Goal: Task Accomplishment & Management: Complete application form

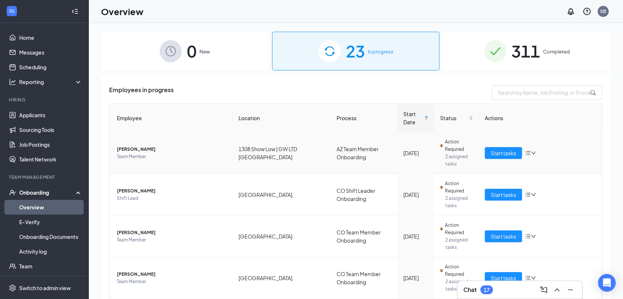
click at [206, 132] on td "[PERSON_NAME] Team Member" at bounding box center [170, 153] width 123 height 42
click at [218, 118] on th "Employee" at bounding box center [170, 118] width 123 height 28
click at [494, 93] on input "text" at bounding box center [547, 92] width 111 height 15
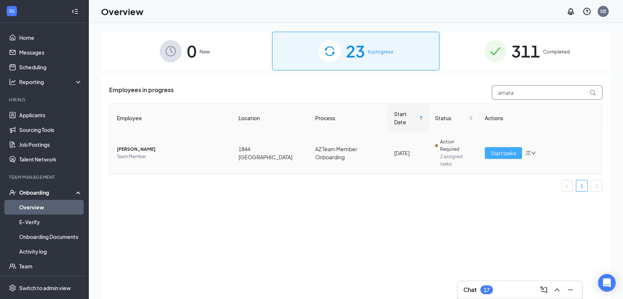
type input "amara"
drag, startPoint x: 495, startPoint y: 151, endPoint x: 470, endPoint y: 184, distance: 41.7
click at [495, 151] on span "Start tasks" at bounding box center [503, 153] width 25 height 8
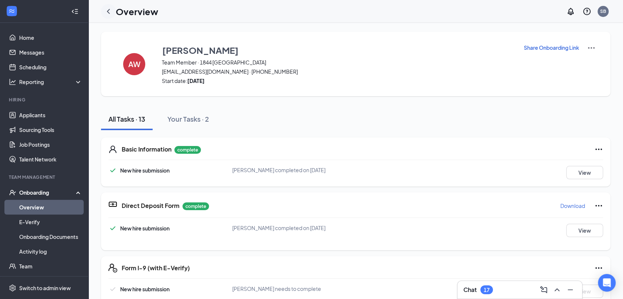
click at [109, 11] on icon "ChevronLeft" at bounding box center [108, 11] width 9 height 9
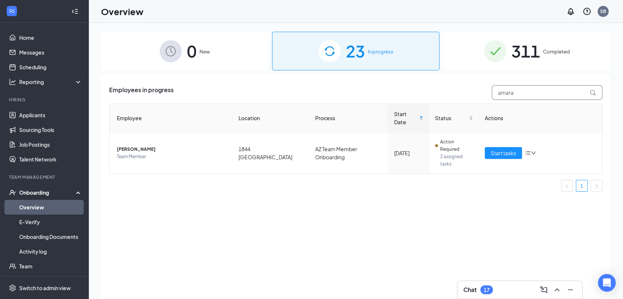
drag, startPoint x: 516, startPoint y: 92, endPoint x: 489, endPoint y: 91, distance: 27.3
click at [489, 91] on div "amara" at bounding box center [545, 92] width 114 height 15
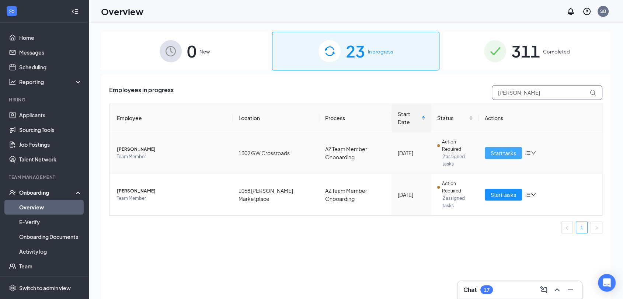
type input "[PERSON_NAME]"
click at [503, 152] on span "Start tasks" at bounding box center [503, 153] width 25 height 8
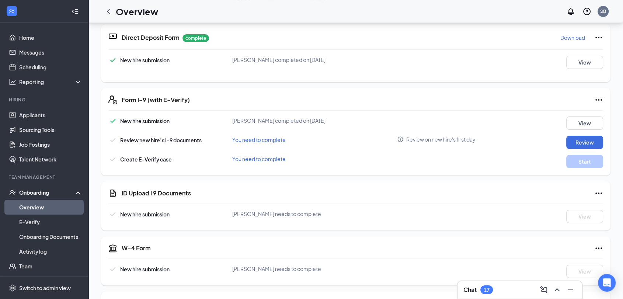
scroll to position [205, 0]
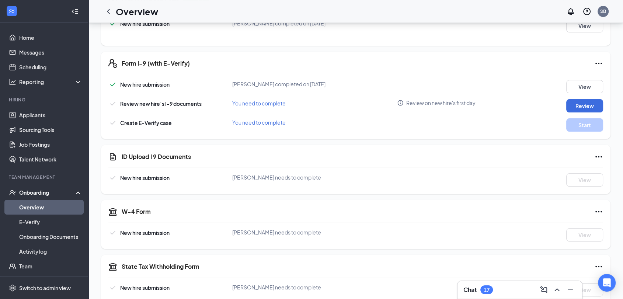
drag, startPoint x: 106, startPoint y: 14, endPoint x: 132, endPoint y: 12, distance: 26.2
click at [107, 14] on icon "ChevronLeft" at bounding box center [108, 11] width 9 height 9
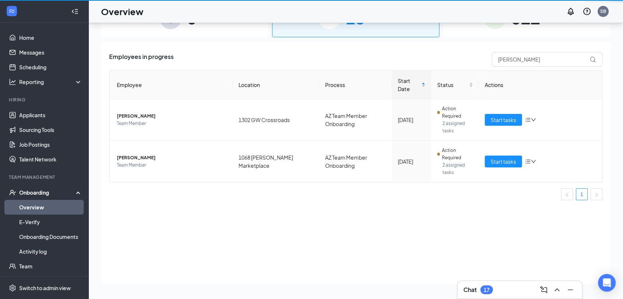
scroll to position [33, 0]
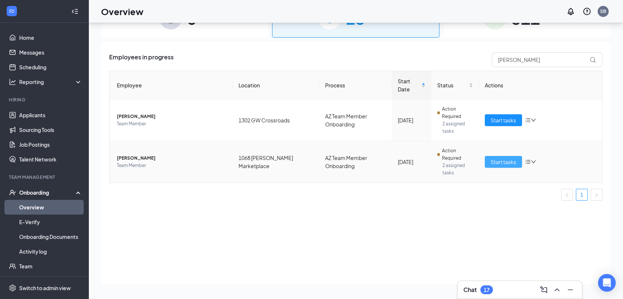
click at [490, 163] on button "Start tasks" at bounding box center [503, 162] width 37 height 12
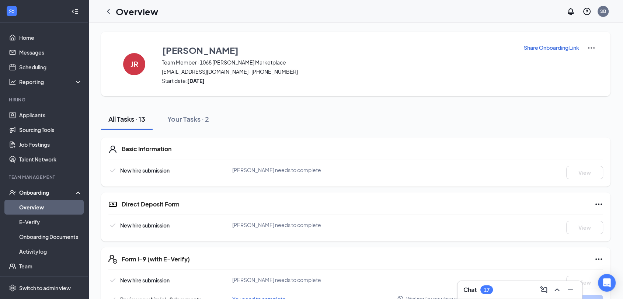
drag, startPoint x: 110, startPoint y: 12, endPoint x: 116, endPoint y: 36, distance: 24.9
click at [110, 12] on icon "ChevronLeft" at bounding box center [108, 11] width 9 height 9
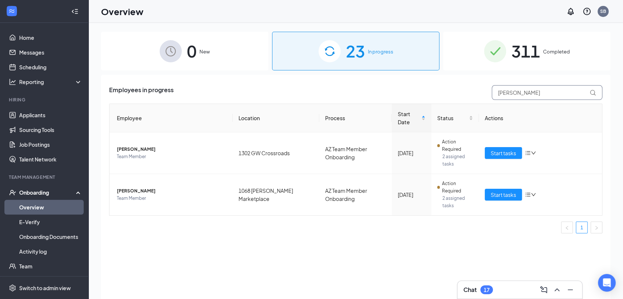
click at [520, 94] on input "[PERSON_NAME]" at bounding box center [547, 92] width 111 height 15
drag, startPoint x: 516, startPoint y: 93, endPoint x: 472, endPoint y: 97, distance: 44.5
click at [472, 97] on div "Employees in progress [PERSON_NAME]" at bounding box center [355, 92] width 493 height 15
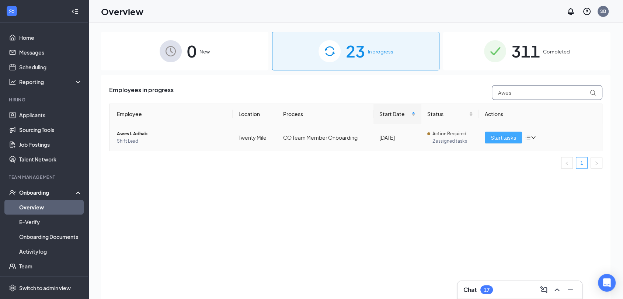
type input "Awes"
click at [497, 139] on span "Start tasks" at bounding box center [503, 137] width 25 height 8
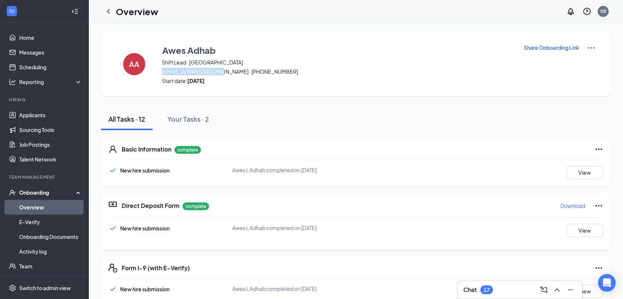
drag, startPoint x: 222, startPoint y: 72, endPoint x: 173, endPoint y: 70, distance: 49.8
click at [162, 73] on span "[EMAIL_ADDRESS][DOMAIN_NAME] · [PHONE_NUMBER]" at bounding box center [338, 71] width 352 height 7
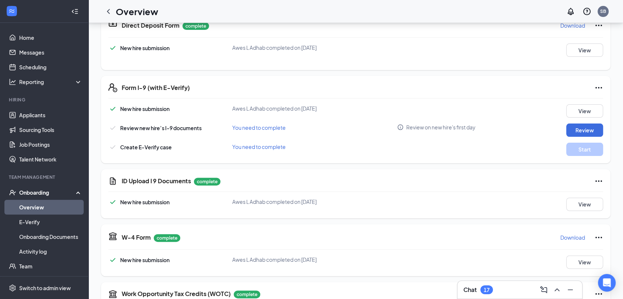
scroll to position [205, 0]
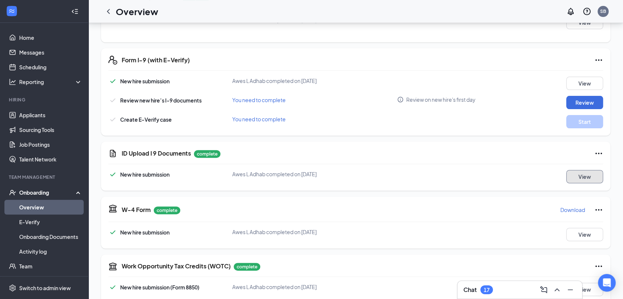
click at [577, 176] on button "View" at bounding box center [584, 176] width 37 height 13
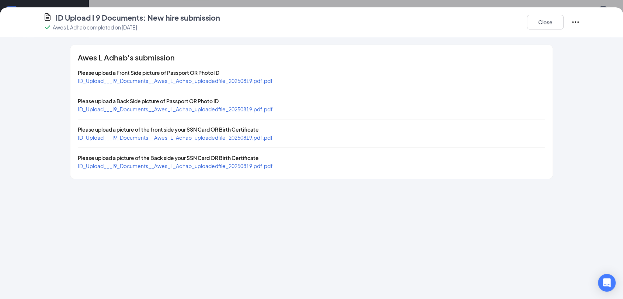
drag, startPoint x: 260, startPoint y: 80, endPoint x: 265, endPoint y: 83, distance: 5.6
click at [260, 80] on span "ID_Upload___I9_Documents__Awes_L_Adhab_uploadedfile_20250819.pdf.pdf" at bounding box center [175, 80] width 195 height 7
click at [259, 138] on span "ID_Upload___I9_Documents__Awes_L_Adhab_uploadedfile_20250819.pdf.pdf" at bounding box center [175, 137] width 195 height 7
click at [265, 137] on span "ID_Upload___I9_Documents__Awes_L_Adhab_uploadedfile_20250819.pdf.pdf" at bounding box center [175, 137] width 195 height 7
click at [264, 166] on span "ID_Upload___I9_Documents__Awes_L_Adhab_uploadedfile_20250819.pdf.pdf" at bounding box center [175, 166] width 195 height 7
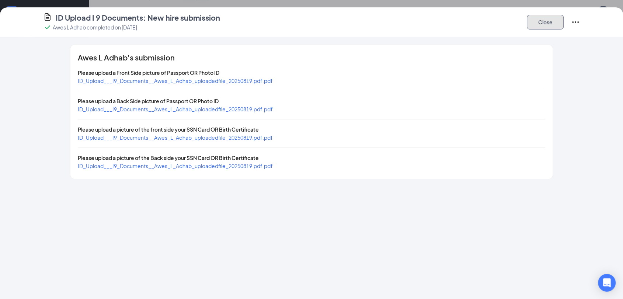
click at [540, 19] on button "Close" at bounding box center [545, 22] width 37 height 15
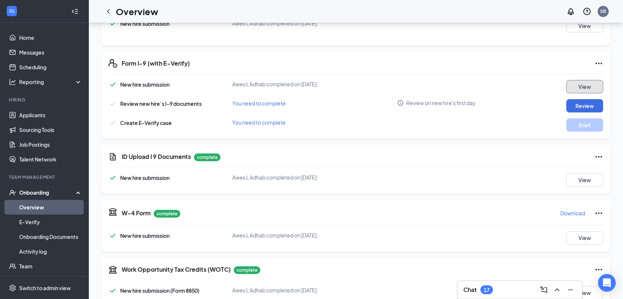
click at [572, 88] on button "View" at bounding box center [584, 86] width 37 height 13
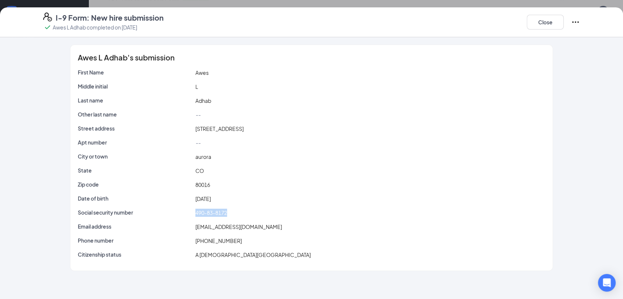
drag, startPoint x: 227, startPoint y: 213, endPoint x: 194, endPoint y: 215, distance: 33.2
click at [194, 215] on div "490-83-8172" at bounding box center [370, 213] width 353 height 8
drag, startPoint x: 201, startPoint y: 215, endPoint x: 304, endPoint y: 217, distance: 103.2
click at [304, 217] on div "Social security number 490-83-8172" at bounding box center [311, 214] width 467 height 11
click at [547, 22] on button "Close" at bounding box center [545, 22] width 37 height 15
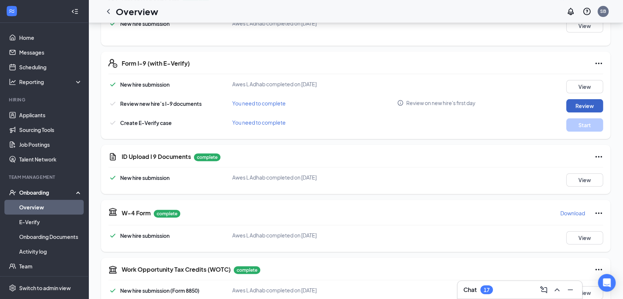
click at [575, 108] on button "Review" at bounding box center [584, 105] width 37 height 13
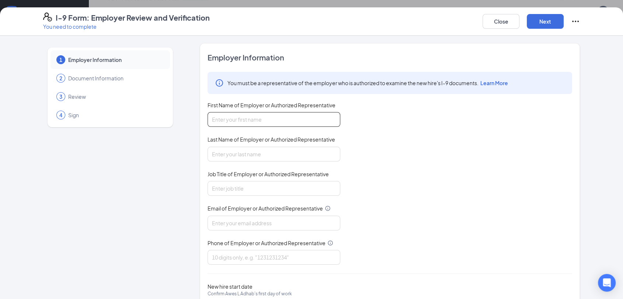
click at [241, 120] on input "First Name of Employer or Authorized Representative" at bounding box center [274, 119] width 133 height 15
type input "[PERSON_NAME]"
click at [247, 156] on input "Last Name of Employer or Authorized Representative" at bounding box center [274, 154] width 133 height 15
type input "[PERSON_NAME]"
click at [245, 188] on input "Job Title of Employer or Authorized Representative" at bounding box center [274, 188] width 133 height 15
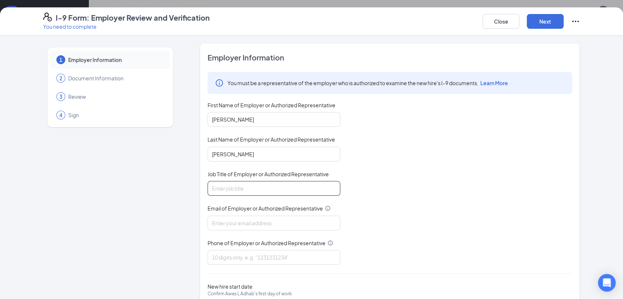
type input "Director HRBP"
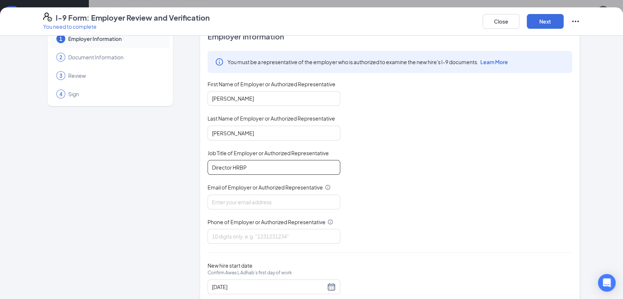
scroll to position [40, 0]
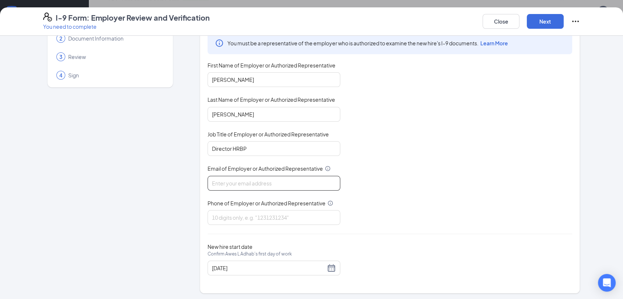
click at [229, 187] on input "Email of Employer or Authorized Representative" at bounding box center [274, 183] width 133 height 15
paste input "[EMAIL_ADDRESS][DOMAIN_NAME]"
type input "[EMAIL_ADDRESS][DOMAIN_NAME]"
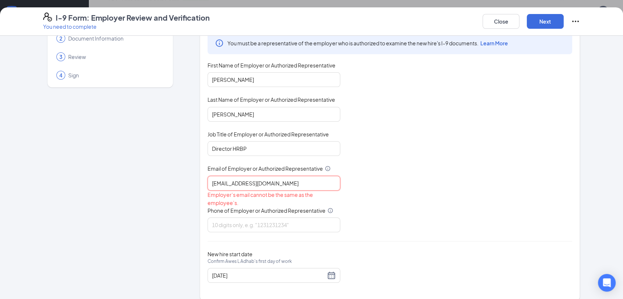
drag, startPoint x: 271, startPoint y: 182, endPoint x: 199, endPoint y: 201, distance: 74.8
click at [200, 201] on div "Employer Information You must be a representative of the employer who is author…" at bounding box center [390, 151] width 380 height 297
click at [215, 182] on input "Email of Employer or Authorized Representative" at bounding box center [274, 183] width 133 height 15
type input "[PERSON_NAME][EMAIL_ADDRESS][PERSON_NAME][DOMAIN_NAME]"
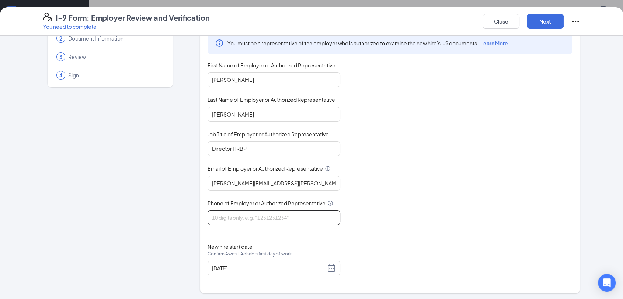
click at [249, 217] on input "Phone of Employer or Authorized Representative" at bounding box center [274, 217] width 133 height 15
type input "7194700824"
click at [326, 264] on div "[DATE]" at bounding box center [274, 268] width 124 height 9
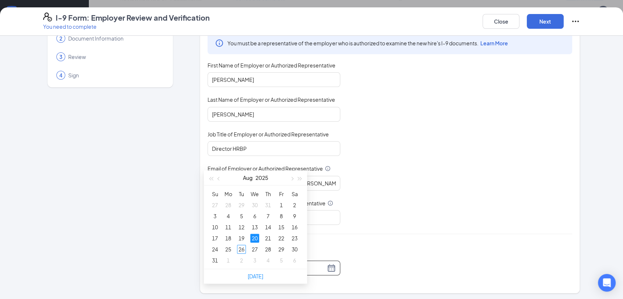
scroll to position [327, 0]
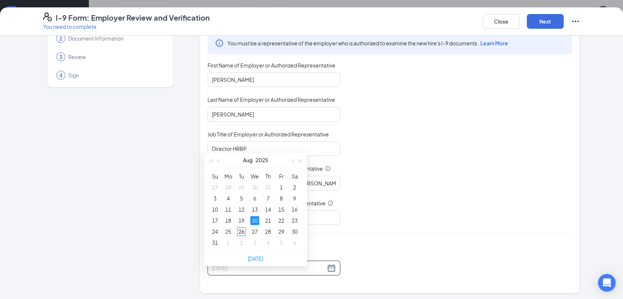
type input "[DATE]"
click at [242, 231] on div "26" at bounding box center [241, 231] width 9 height 9
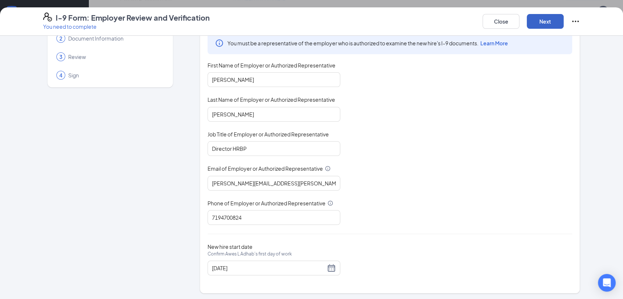
click at [544, 21] on button "Next" at bounding box center [545, 21] width 37 height 15
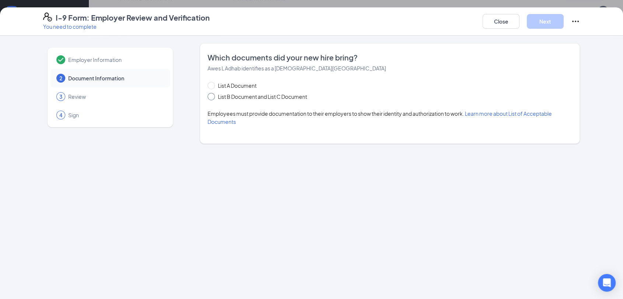
click at [213, 95] on span at bounding box center [211, 96] width 7 height 7
click at [213, 95] on input "List B Document and List C Document" at bounding box center [210, 95] width 5 height 5
radio input "true"
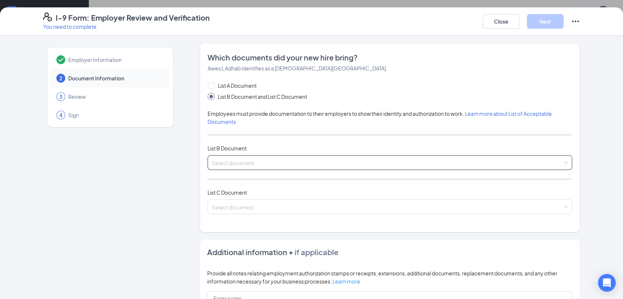
click at [263, 164] on input "search" at bounding box center [387, 161] width 351 height 11
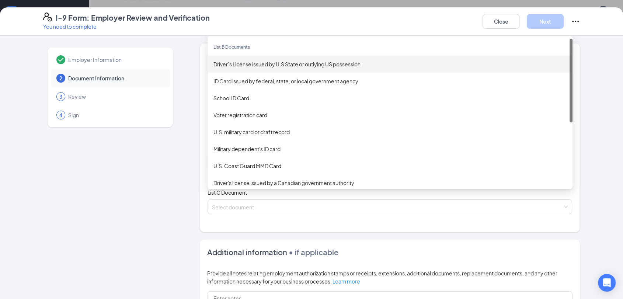
click at [244, 65] on div "Driver’s License issued by U.S State or outlying US possession" at bounding box center [389, 64] width 353 height 8
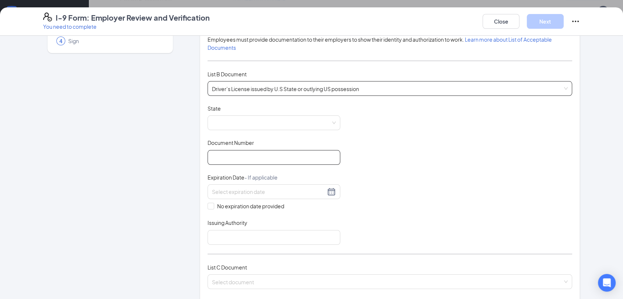
scroll to position [82, 0]
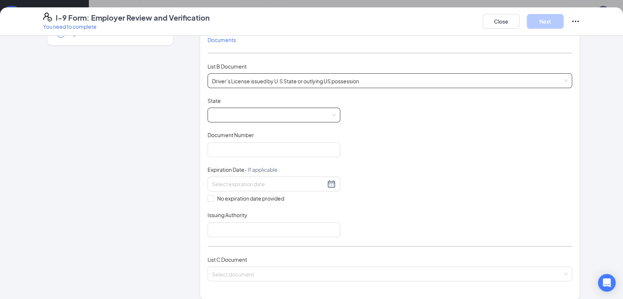
click at [238, 116] on span at bounding box center [274, 115] width 124 height 14
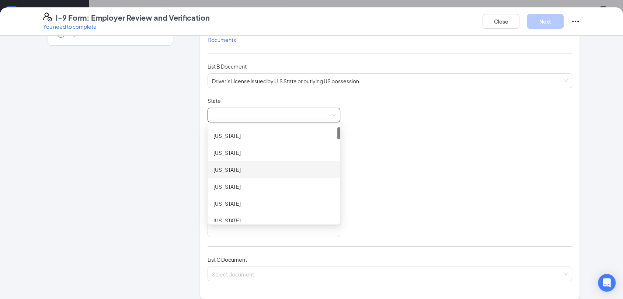
scroll to position [41, 0]
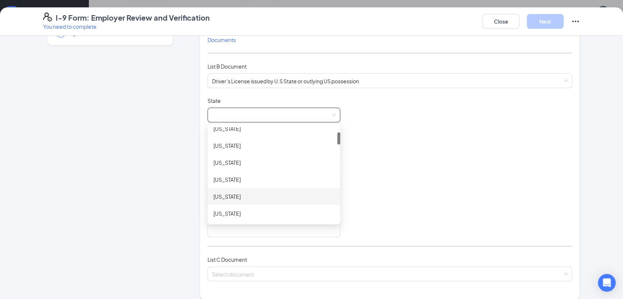
click at [246, 197] on div "[US_STATE]" at bounding box center [273, 196] width 121 height 8
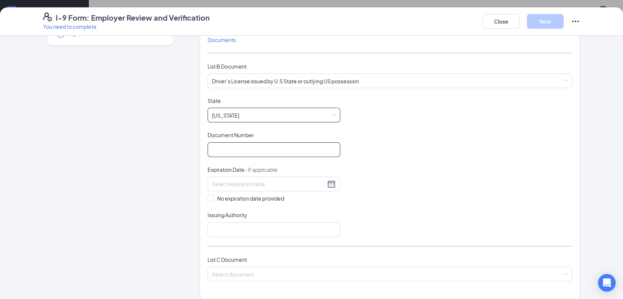
click at [227, 152] on input "Document Number" at bounding box center [274, 149] width 133 height 15
click at [212, 148] on input "Document Number" at bounding box center [274, 149] width 133 height 15
paste input "[PHONE_NUMBER]"
type input "[PHONE_NUMBER]"
click at [214, 184] on input at bounding box center [269, 184] width 114 height 8
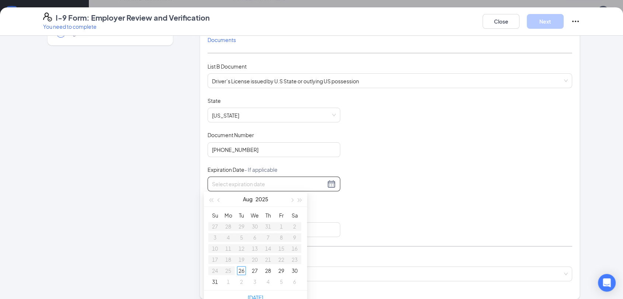
paste input "[DATE]"
click at [228, 237] on div "8" at bounding box center [228, 237] width 9 height 9
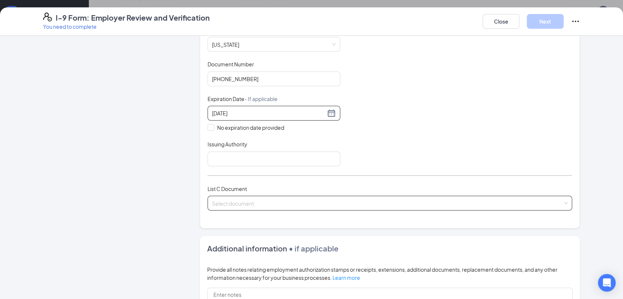
scroll to position [164, 0]
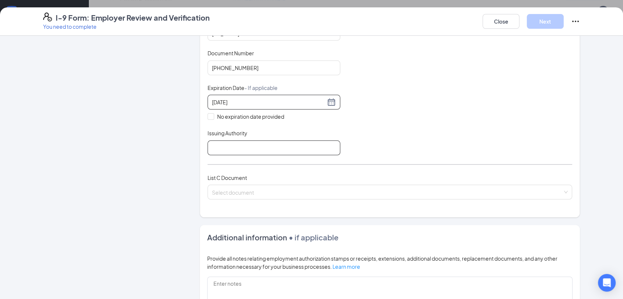
type input "[DATE]"
click at [237, 146] on input "Issuing Authority" at bounding box center [274, 147] width 133 height 15
type input "[US_STATE]"
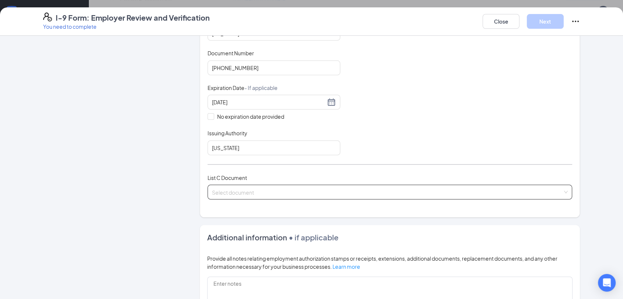
click at [253, 191] on input "search" at bounding box center [387, 190] width 351 height 11
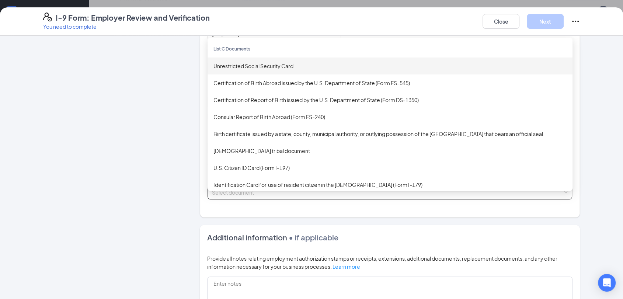
click at [229, 68] on div "Unrestricted Social Security Card" at bounding box center [390, 66] width 365 height 17
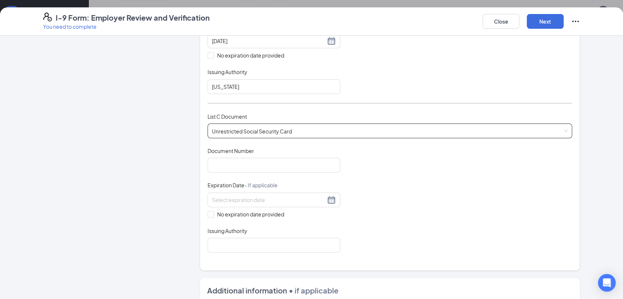
scroll to position [245, 0]
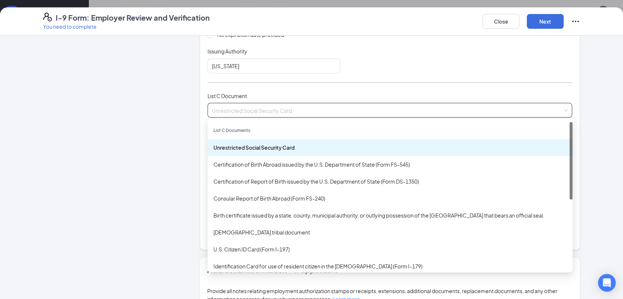
click at [279, 143] on div "Unrestricted Social Security Card" at bounding box center [389, 147] width 353 height 8
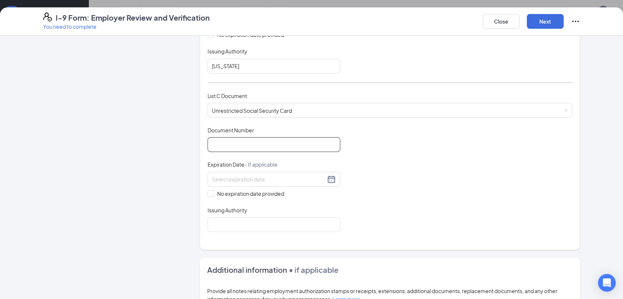
click at [222, 141] on input "Document Number" at bounding box center [274, 144] width 133 height 15
type input "490838172"
click at [208, 194] on span at bounding box center [211, 193] width 7 height 7
click at [208, 194] on input "No expiration date provided" at bounding box center [210, 192] width 5 height 5
checkbox input "true"
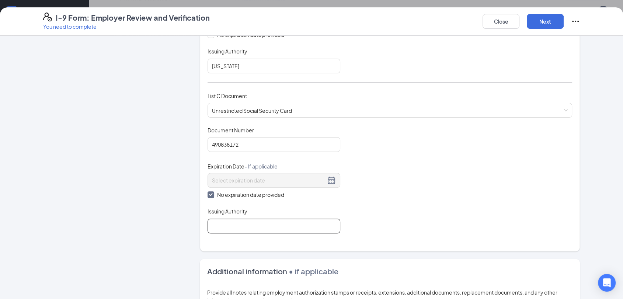
click at [240, 229] on input "Issuing Authority" at bounding box center [274, 226] width 133 height 15
type input "Social Security Administration"
click at [540, 21] on button "Next" at bounding box center [545, 21] width 37 height 15
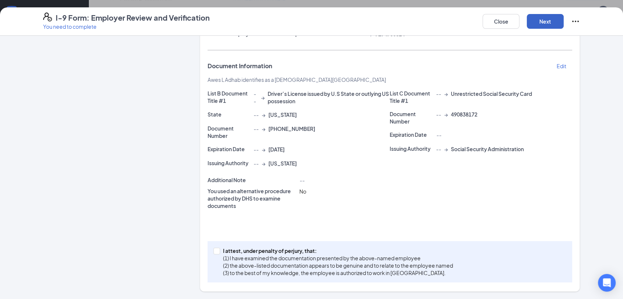
scroll to position [128, 0]
click at [214, 250] on input "I attest, under penalty of [PERSON_NAME], that: (1) I have examined the documen…" at bounding box center [215, 250] width 5 height 5
checkbox input "true"
click at [538, 21] on button "Next" at bounding box center [545, 21] width 37 height 15
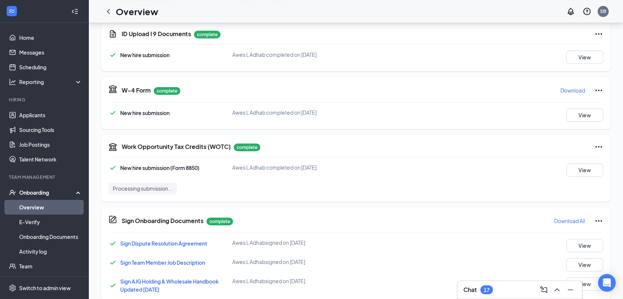
scroll to position [160, 0]
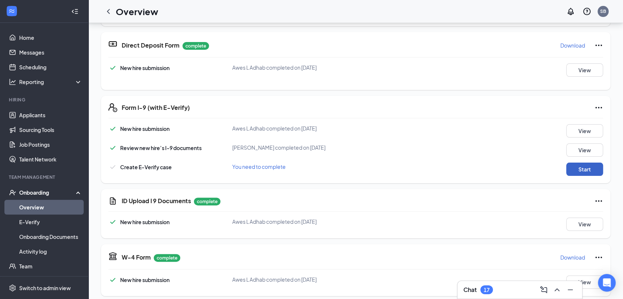
click at [566, 171] on button "Start" at bounding box center [584, 169] width 37 height 13
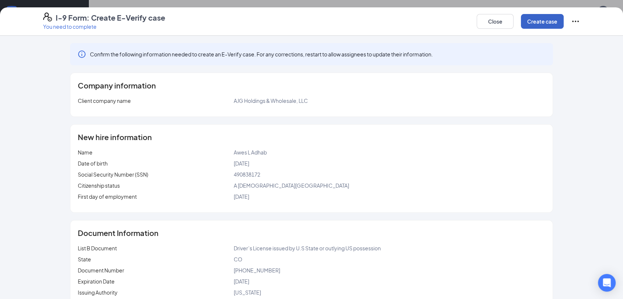
click at [535, 22] on button "Create case" at bounding box center [542, 21] width 43 height 15
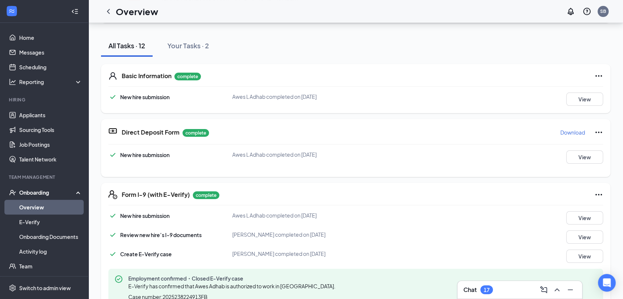
scroll to position [0, 0]
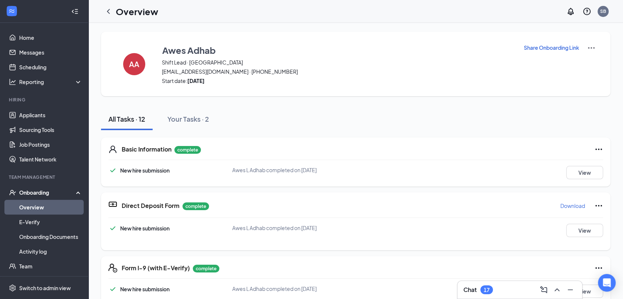
drag, startPoint x: 108, startPoint y: 10, endPoint x: 79, endPoint y: 119, distance: 112.8
click at [109, 10] on icon "ChevronLeft" at bounding box center [108, 11] width 9 height 9
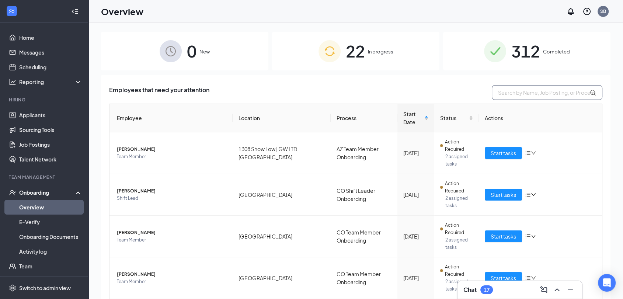
click at [495, 93] on input "text" at bounding box center [547, 92] width 111 height 15
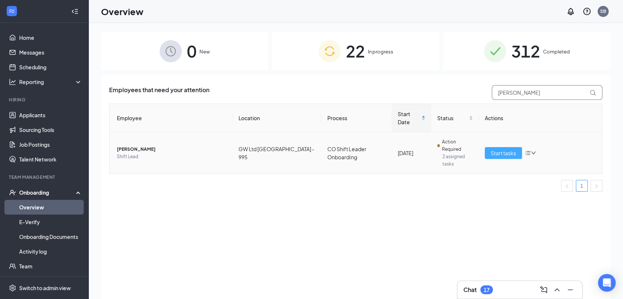
type input "[PERSON_NAME]"
click at [496, 149] on span "Start tasks" at bounding box center [503, 153] width 25 height 8
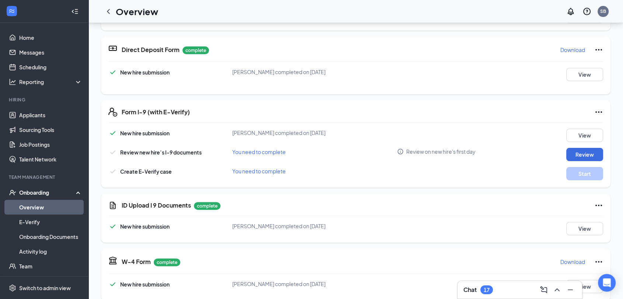
scroll to position [205, 0]
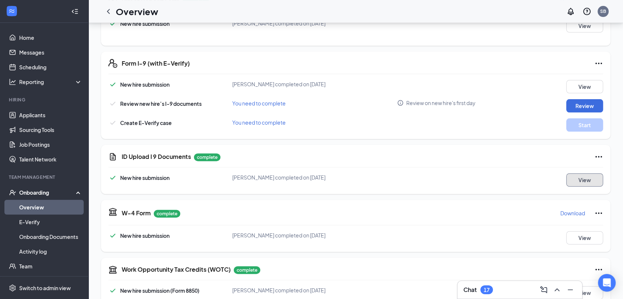
click at [572, 177] on button "View" at bounding box center [584, 179] width 37 height 13
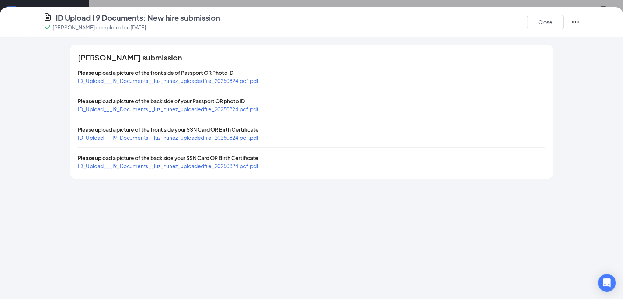
click at [248, 80] on span "ID_Upload___I9_Documents__luz_nunez_uploadedfile_20250824.pdf.pdf" at bounding box center [168, 80] width 181 height 7
click at [209, 139] on span "ID_Upload___I9_Documents__luz_nunez_uploadedfile_20250824.pdf.pdf" at bounding box center [168, 137] width 181 height 7
click at [543, 24] on button "Close" at bounding box center [545, 22] width 37 height 15
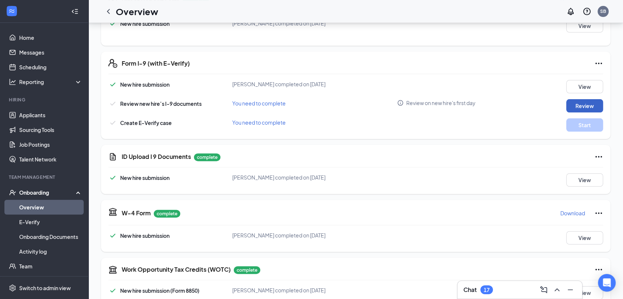
click at [577, 103] on button "Review" at bounding box center [584, 105] width 37 height 13
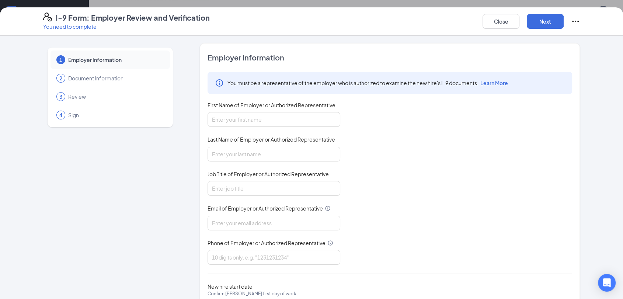
click at [252, 128] on div "You must be a representative of the employer who is authorized to examine the n…" at bounding box center [390, 168] width 365 height 193
click at [257, 122] on input "First Name of Employer or Authorized Representative" at bounding box center [274, 119] width 133 height 15
type input "[PERSON_NAME]"
click at [250, 157] on input "Last Name of Employer or Authorized Representative" at bounding box center [274, 154] width 133 height 15
type input "[PERSON_NAME]"
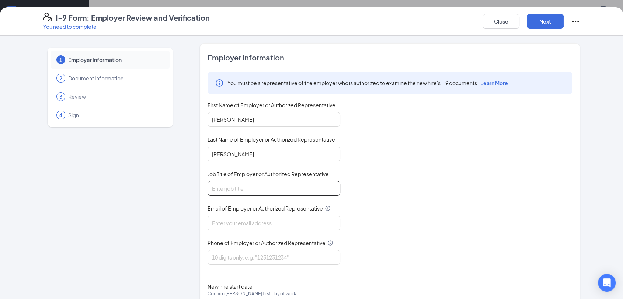
click at [254, 182] on input "Job Title of Employer or Authorized Representative" at bounding box center [274, 188] width 133 height 15
type input "Director HRBP"
drag, startPoint x: 280, startPoint y: 222, endPoint x: 280, endPoint y: 226, distance: 4.1
click at [280, 222] on input "Email of Employer or Authorized Representative" at bounding box center [274, 223] width 133 height 15
type input "[PERSON_NAME][EMAIL_ADDRESS][PERSON_NAME][DOMAIN_NAME]"
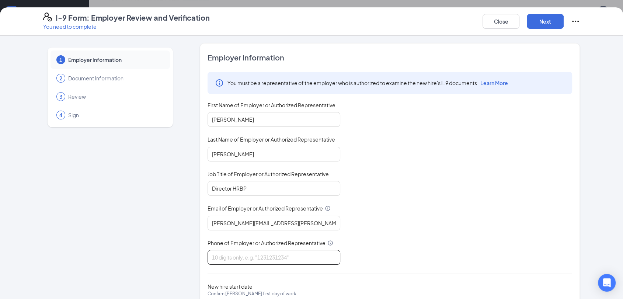
click at [235, 260] on input "Phone of Employer or Authorized Representative" at bounding box center [274, 257] width 133 height 15
type input "7194700824"
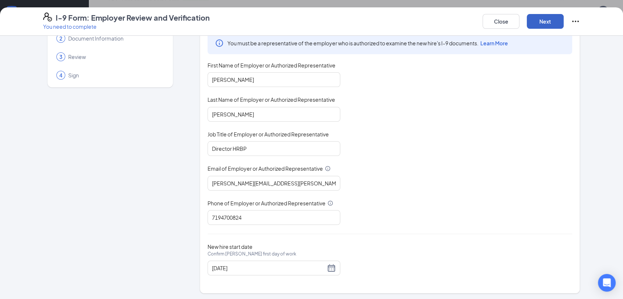
click at [543, 24] on button "Next" at bounding box center [545, 21] width 37 height 15
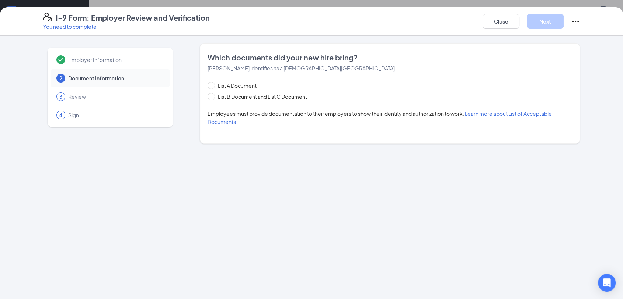
scroll to position [0, 0]
click at [210, 96] on input "List B Document and List C Document" at bounding box center [210, 95] width 5 height 5
radio input "true"
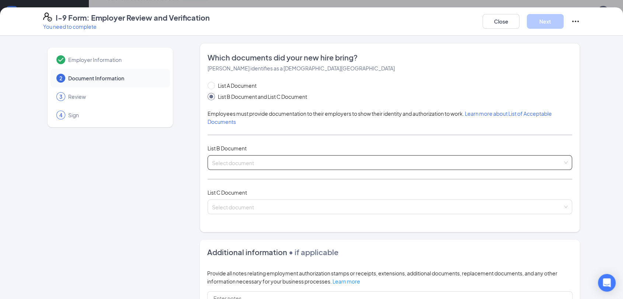
click at [232, 162] on input "search" at bounding box center [387, 161] width 351 height 11
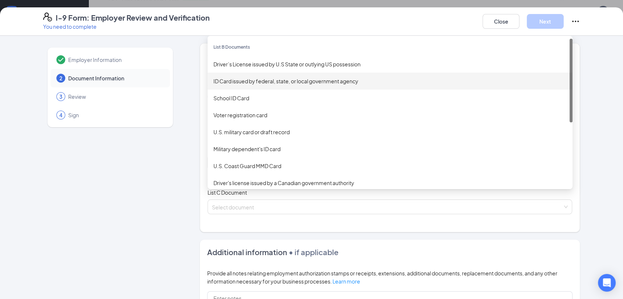
click at [260, 81] on div "ID Card issued by federal, state, or local government agency" at bounding box center [389, 81] width 353 height 8
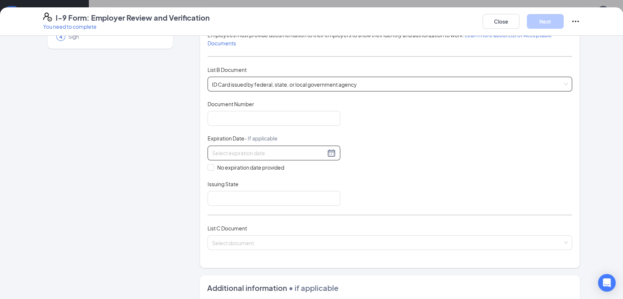
scroll to position [82, 0]
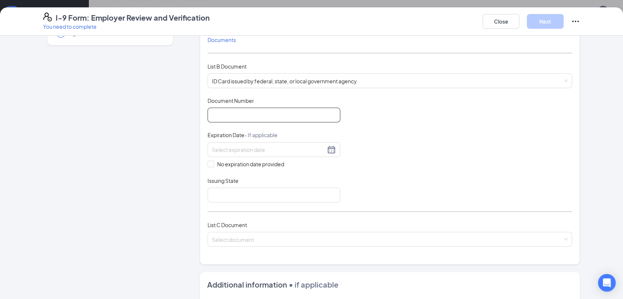
click at [218, 113] on input "Document Number" at bounding box center [274, 115] width 133 height 15
paste input "[PHONE_NUMBER]"
type input "[PHONE_NUMBER]"
click at [220, 147] on input at bounding box center [269, 150] width 114 height 8
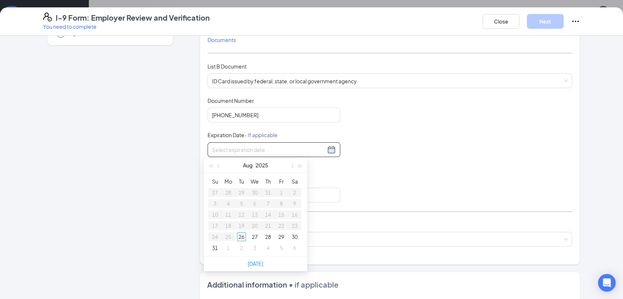
paste input "[DATE]"
click at [214, 249] on div "30" at bounding box center [214, 247] width 9 height 9
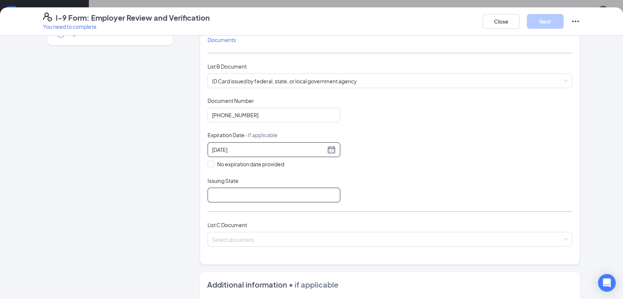
type input "[DATE]"
click at [218, 195] on input "Issuing State" at bounding box center [274, 195] width 133 height 15
type input "[US_STATE]"
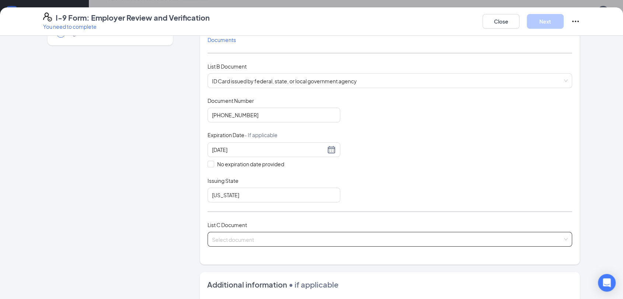
click at [225, 240] on input "search" at bounding box center [387, 237] width 351 height 11
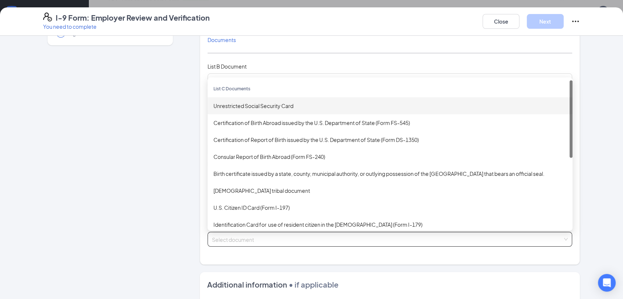
click at [230, 108] on div "Unrestricted Social Security Card" at bounding box center [389, 106] width 353 height 8
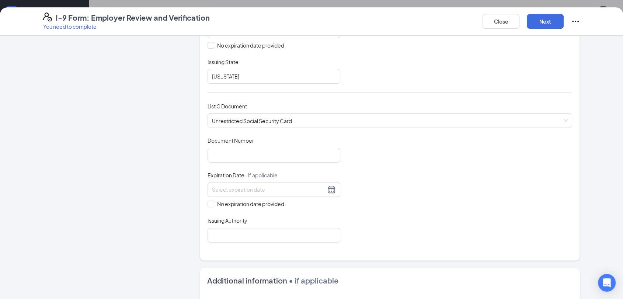
scroll to position [205, 0]
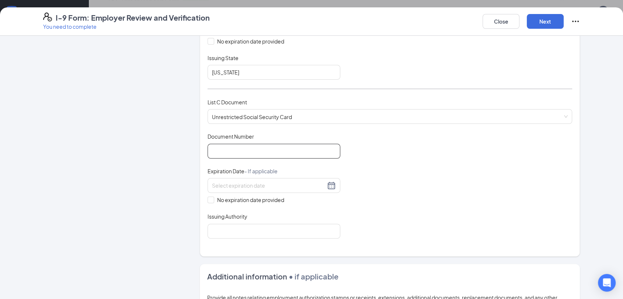
click at [243, 152] on input "Document Number" at bounding box center [274, 151] width 133 height 15
type input "635243258"
click at [208, 198] on input "No expiration date provided" at bounding box center [210, 198] width 5 height 5
checkbox input "true"
click at [230, 230] on input "Issuing Authority" at bounding box center [274, 232] width 133 height 15
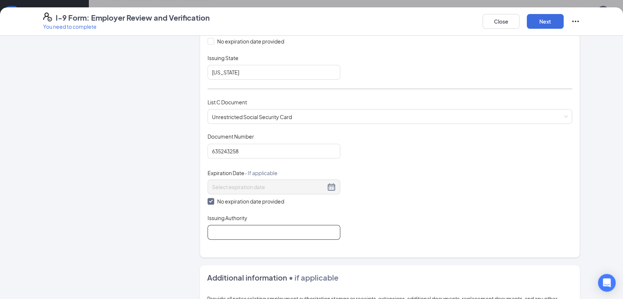
type input "Social Security Administration"
click at [543, 24] on button "Next" at bounding box center [545, 21] width 37 height 15
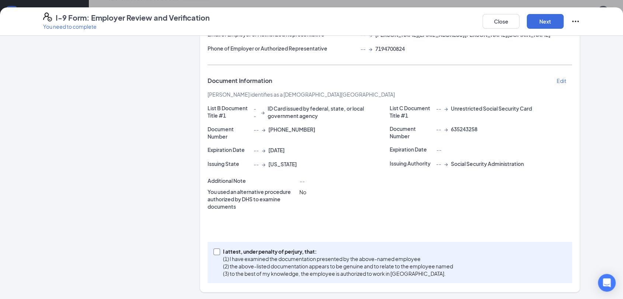
click at [213, 253] on span at bounding box center [216, 251] width 7 height 7
click at [213, 253] on input "I attest, under penalty of [PERSON_NAME], that: (1) I have examined the documen…" at bounding box center [215, 250] width 5 height 5
checkbox input "true"
click at [543, 21] on button "Next" at bounding box center [545, 21] width 37 height 15
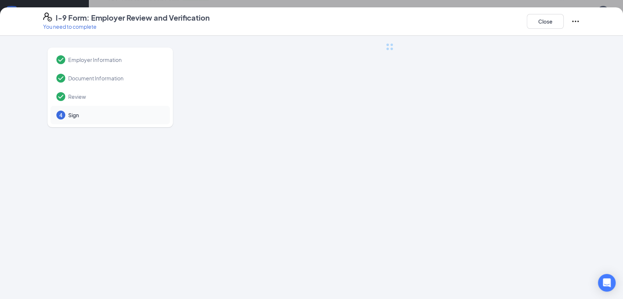
scroll to position [0, 0]
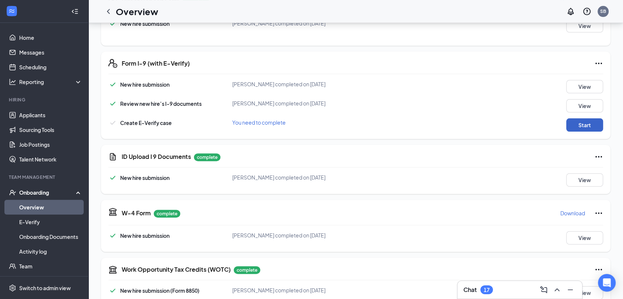
click at [578, 122] on button "Start" at bounding box center [584, 124] width 37 height 13
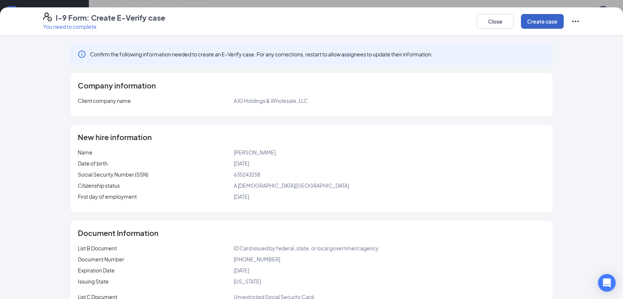
click at [533, 25] on button "Create case" at bounding box center [542, 21] width 43 height 15
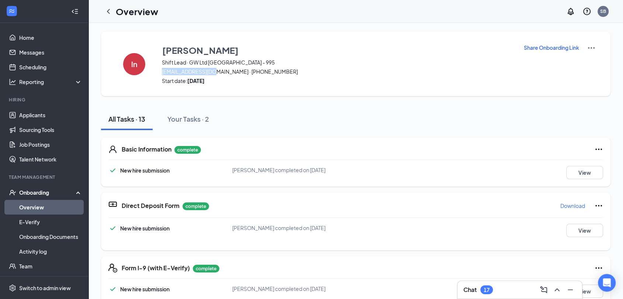
drag, startPoint x: 212, startPoint y: 72, endPoint x: 162, endPoint y: 74, distance: 50.5
click at [162, 74] on span "[EMAIL_ADDRESS][DOMAIN_NAME] · [PHONE_NUMBER]" at bounding box center [338, 71] width 352 height 7
copy span "[EMAIL_ADDRESS][DOMAIN_NAME]"
drag, startPoint x: 106, startPoint y: 13, endPoint x: 136, endPoint y: 64, distance: 59.1
click at [106, 13] on icon "ChevronLeft" at bounding box center [108, 11] width 9 height 9
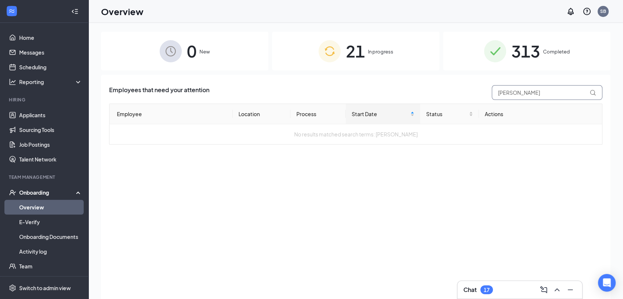
drag, startPoint x: 509, startPoint y: 95, endPoint x: 492, endPoint y: 97, distance: 16.7
click at [492, 97] on input "[PERSON_NAME]" at bounding box center [547, 92] width 111 height 15
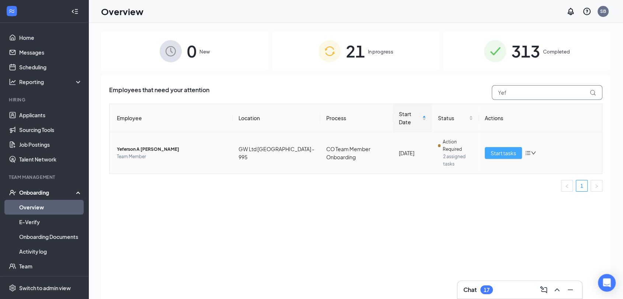
type input "Yef"
click at [495, 149] on span "Start tasks" at bounding box center [503, 153] width 25 height 8
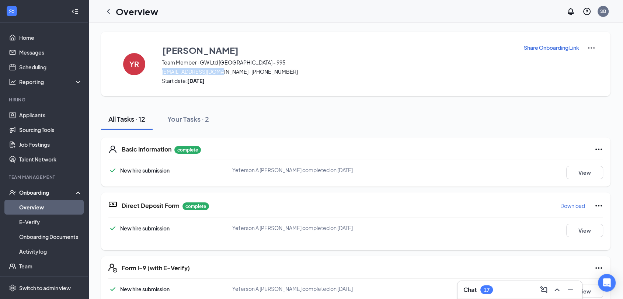
drag, startPoint x: 218, startPoint y: 70, endPoint x: 162, endPoint y: 71, distance: 56.0
click at [162, 71] on span "[EMAIL_ADDRESS][DOMAIN_NAME] · [PHONE_NUMBER]" at bounding box center [338, 71] width 352 height 7
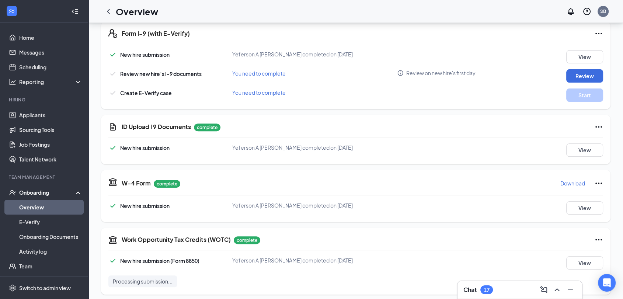
scroll to position [245, 0]
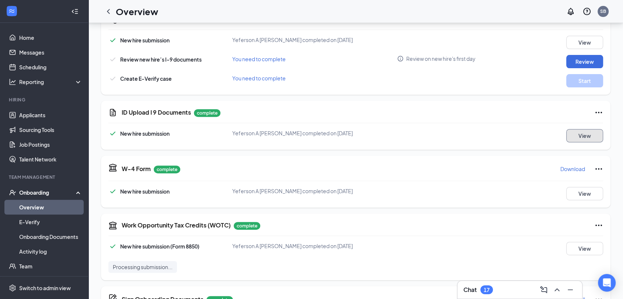
click at [566, 133] on button "View" at bounding box center [584, 135] width 37 height 13
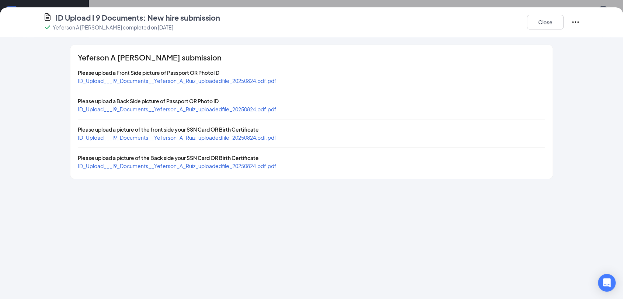
click at [245, 81] on span "ID_Upload___I9_Documents__Yeferson_A_Ruiz_uploadedfile_20250824.pdf.pdf" at bounding box center [177, 80] width 199 height 7
click at [219, 139] on span "ID_Upload___I9_Documents__Yeferson_A_Ruiz_uploadedfile_20250824.pdf.pdf" at bounding box center [177, 137] width 199 height 7
click at [251, 108] on span "ID_Upload___I9_Documents__Yeferson_A_Ruiz_uploadedfile_20250824.pdf.pdf" at bounding box center [177, 109] width 199 height 7
click at [544, 20] on button "Close" at bounding box center [545, 22] width 37 height 15
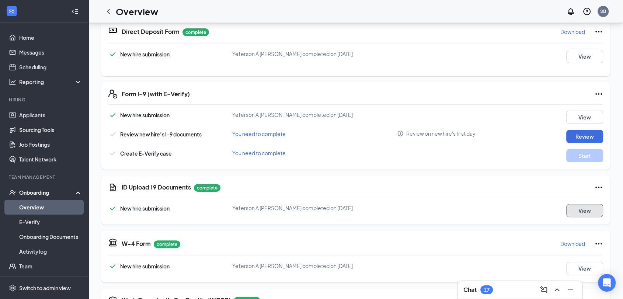
scroll to position [164, 0]
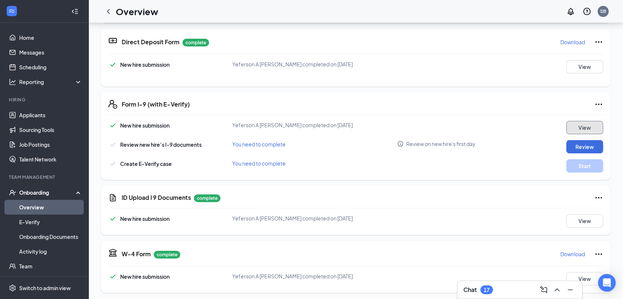
click at [567, 123] on button "View" at bounding box center [584, 127] width 37 height 13
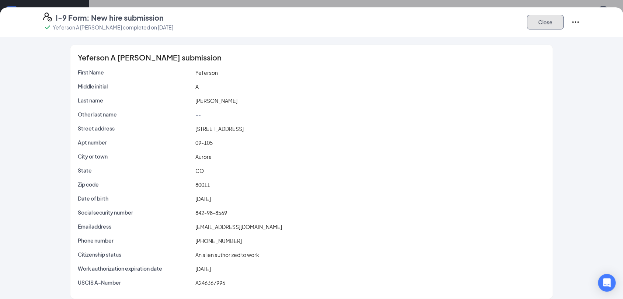
click at [543, 26] on button "Close" at bounding box center [545, 22] width 37 height 15
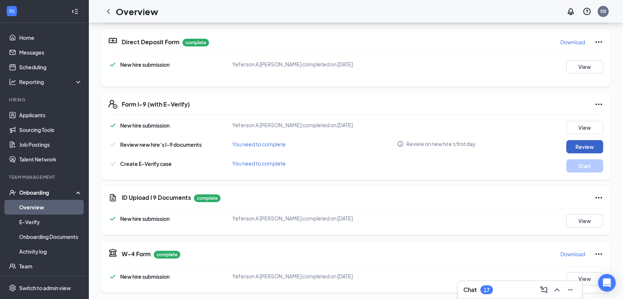
click at [566, 145] on button "Review" at bounding box center [584, 146] width 37 height 13
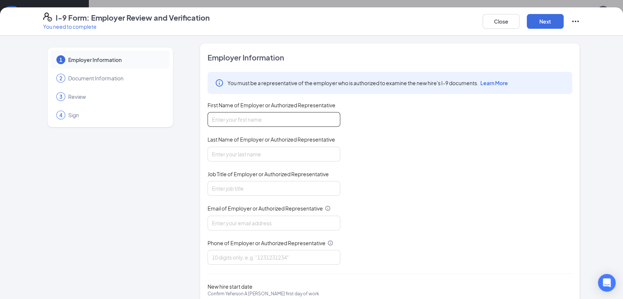
click at [233, 119] on input "First Name of Employer or Authorized Representative" at bounding box center [274, 119] width 133 height 15
type input "[PERSON_NAME]"
drag, startPoint x: 235, startPoint y: 153, endPoint x: 236, endPoint y: 159, distance: 5.6
click at [234, 153] on input "Last Name of Employer or Authorized Representative" at bounding box center [274, 154] width 133 height 15
type input "[PERSON_NAME]"
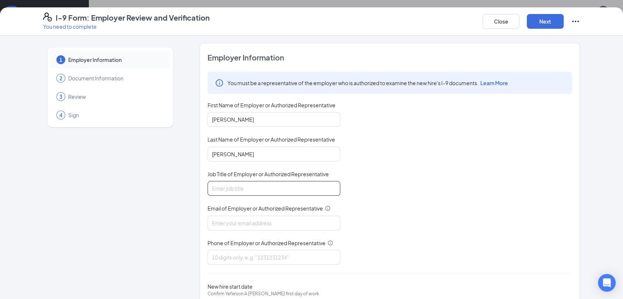
click at [244, 182] on input "Job Title of Employer or Authorized Representative" at bounding box center [274, 188] width 133 height 15
type input "Director HRBP"
drag, startPoint x: 245, startPoint y: 219, endPoint x: 247, endPoint y: 228, distance: 9.0
click at [245, 220] on input "Email of Employer or Authorized Representative" at bounding box center [274, 223] width 133 height 15
type input "[PERSON_NAME][EMAIL_ADDRESS][PERSON_NAME][DOMAIN_NAME]"
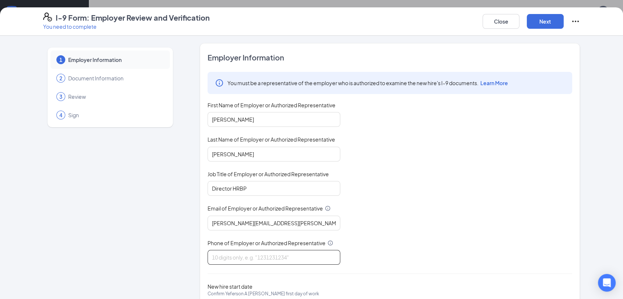
click at [249, 255] on input "Phone of Employer or Authorized Representative" at bounding box center [274, 257] width 133 height 15
type input "7194700824"
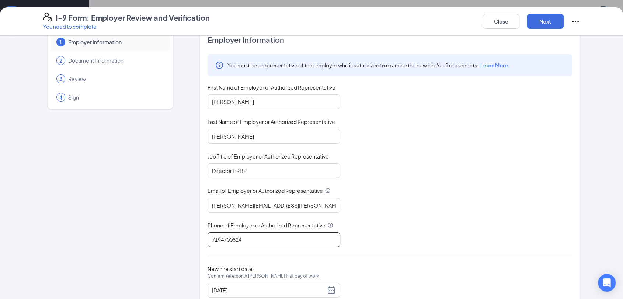
scroll to position [0, 0]
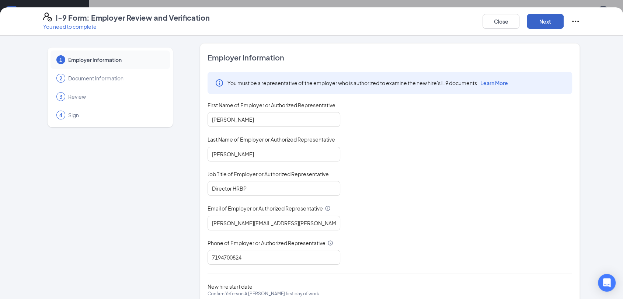
click at [539, 25] on button "Next" at bounding box center [545, 21] width 37 height 15
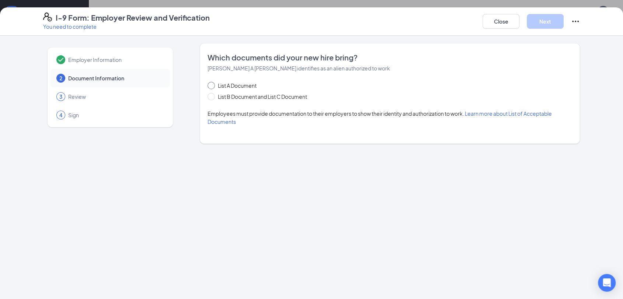
click at [210, 86] on input "List A Document" at bounding box center [210, 84] width 5 height 5
radio input "true"
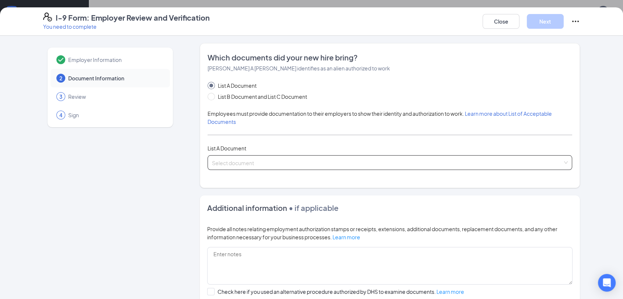
click at [257, 161] on input "search" at bounding box center [387, 161] width 351 height 11
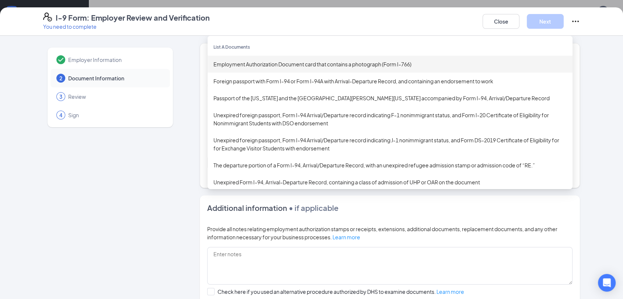
click at [251, 68] on div "Employment Authorization Document card that contains a photograph (Form I-766)" at bounding box center [390, 64] width 365 height 17
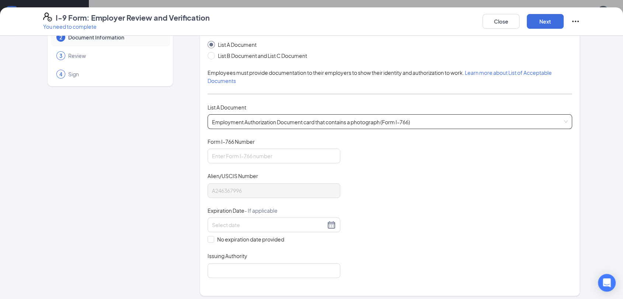
scroll to position [82, 0]
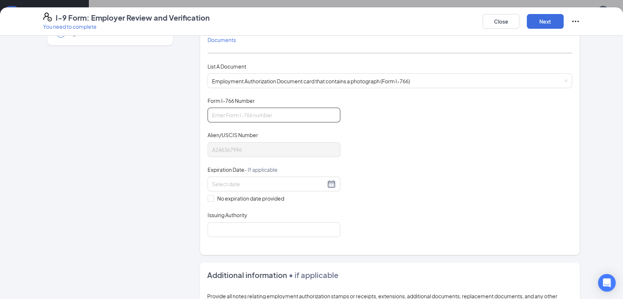
click at [219, 117] on input "Form I-766 Number" at bounding box center [274, 115] width 133 height 15
paste input "USA2463679964L"
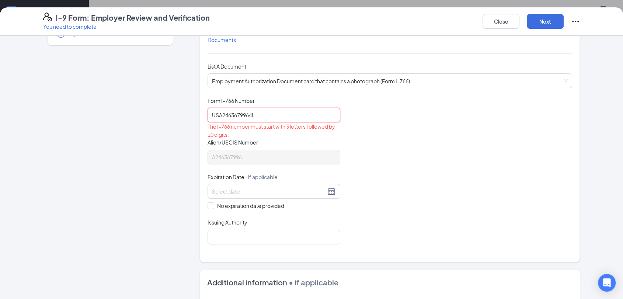
click at [208, 114] on input "USA2463679964L" at bounding box center [274, 115] width 133 height 15
click at [257, 115] on input "USA2463679964L" at bounding box center [274, 115] width 133 height 15
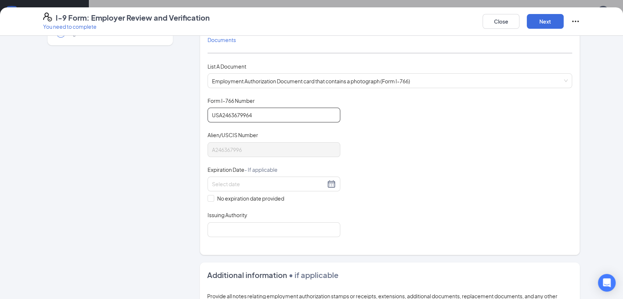
type input "USA2463679964"
click at [231, 181] on input at bounding box center [269, 184] width 114 height 8
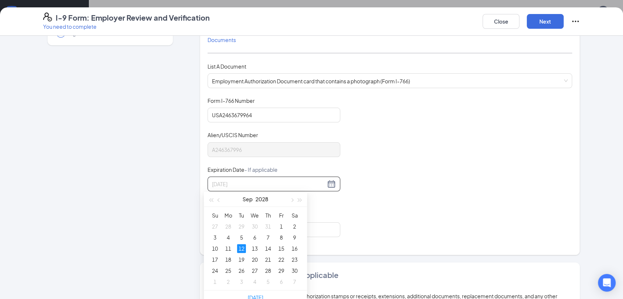
click at [244, 247] on div "12" at bounding box center [241, 248] width 9 height 9
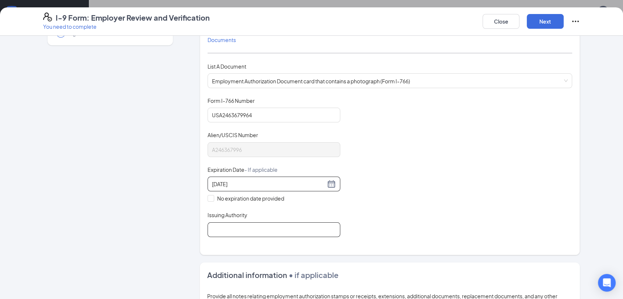
type input "[DATE]"
click at [240, 228] on input "Issuing Authority" at bounding box center [274, 229] width 133 height 15
type input "[GEOGRAPHIC_DATA]"
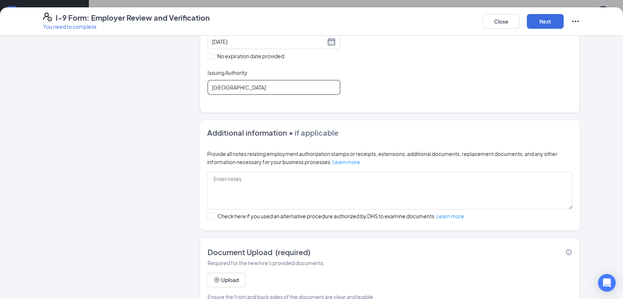
scroll to position [240, 0]
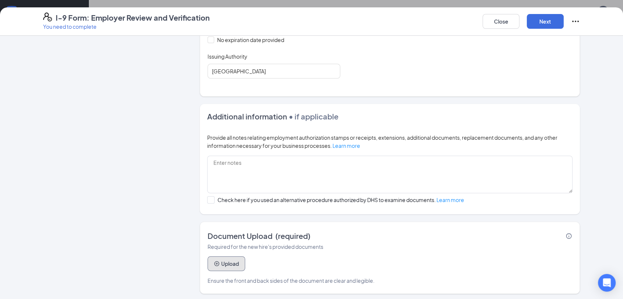
click at [227, 260] on button "Upload" at bounding box center [227, 263] width 38 height 15
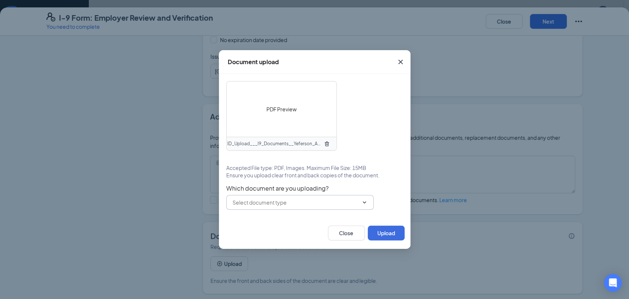
click at [295, 203] on input "text" at bounding box center [296, 202] width 126 height 8
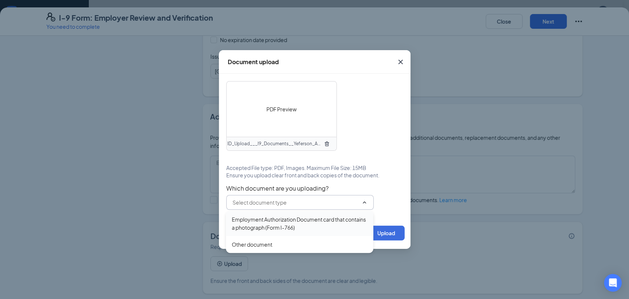
click at [285, 221] on div "Employment Authorization Document card that contains a photograph (Form I-766)" at bounding box center [300, 223] width 136 height 16
type input "Employment Authorization Document card that contains a photograph (Form I-766)"
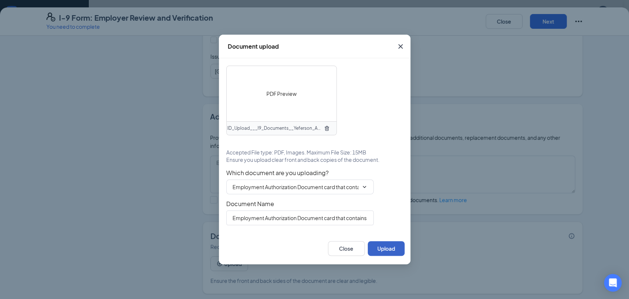
click at [386, 248] on button "Upload" at bounding box center [386, 248] width 37 height 15
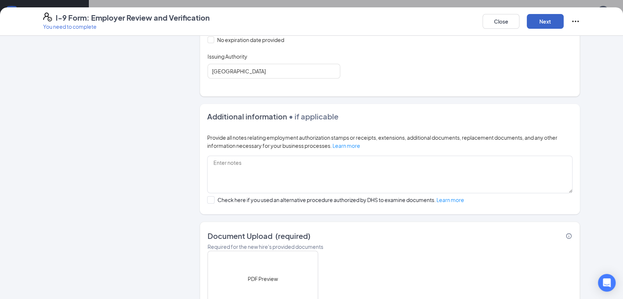
click at [545, 21] on button "Next" at bounding box center [545, 21] width 37 height 15
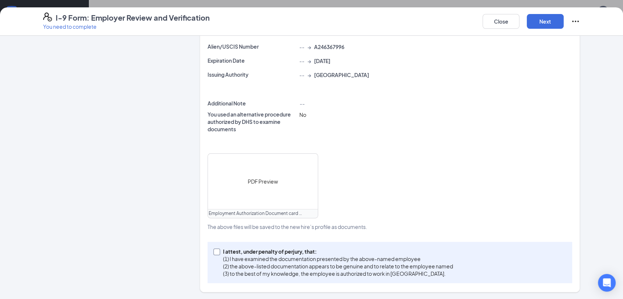
click at [215, 251] on span at bounding box center [216, 251] width 7 height 7
click at [215, 251] on input "I attest, under penalty of [PERSON_NAME], that: (1) I have examined the documen…" at bounding box center [215, 250] width 5 height 5
checkbox input "true"
click at [537, 21] on button "Next" at bounding box center [545, 21] width 37 height 15
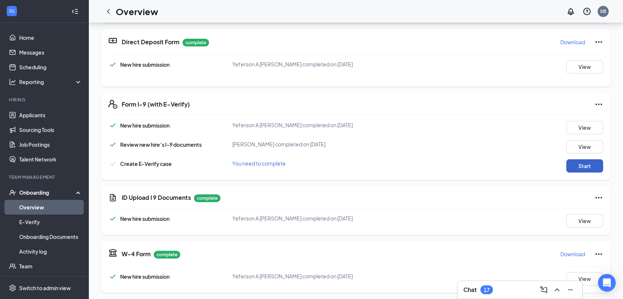
click at [569, 166] on button "Start" at bounding box center [584, 165] width 37 height 13
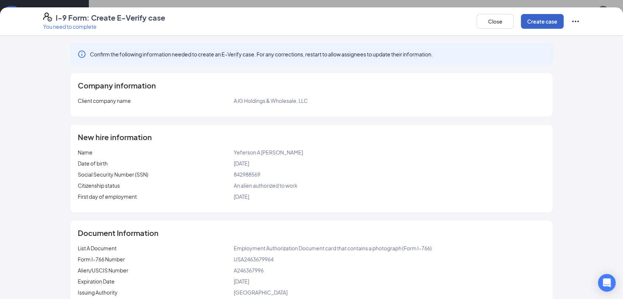
drag, startPoint x: 531, startPoint y: 21, endPoint x: 507, endPoint y: 57, distance: 42.7
click at [531, 21] on button "Create case" at bounding box center [542, 21] width 43 height 15
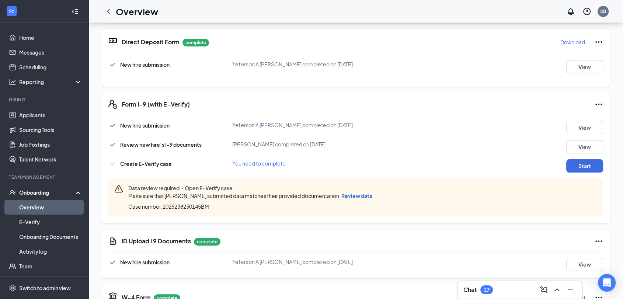
click at [354, 194] on span "Review data" at bounding box center [356, 195] width 31 height 7
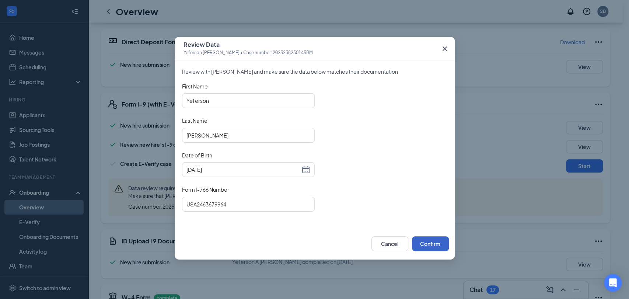
click at [425, 240] on button "Confirm" at bounding box center [430, 243] width 37 height 15
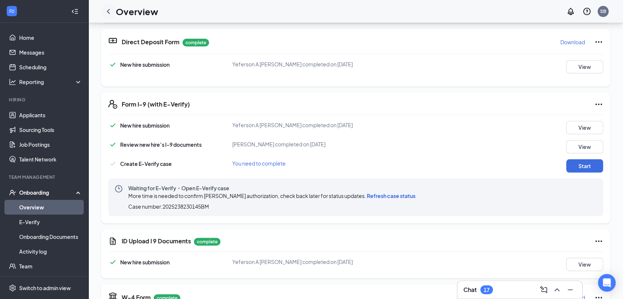
click at [110, 14] on icon "ChevronLeft" at bounding box center [108, 11] width 9 height 9
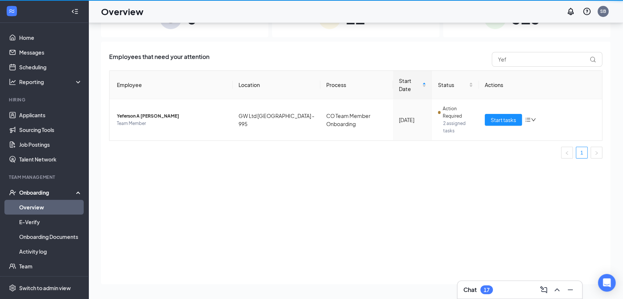
scroll to position [33, 0]
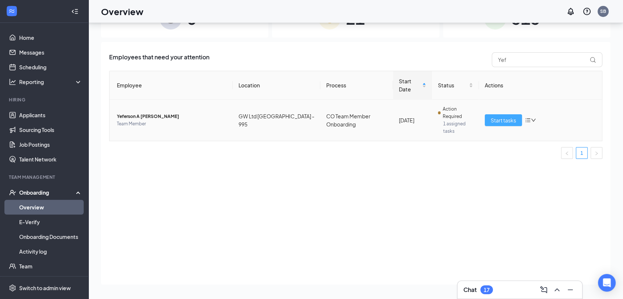
click at [501, 117] on span "Start tasks" at bounding box center [503, 120] width 25 height 8
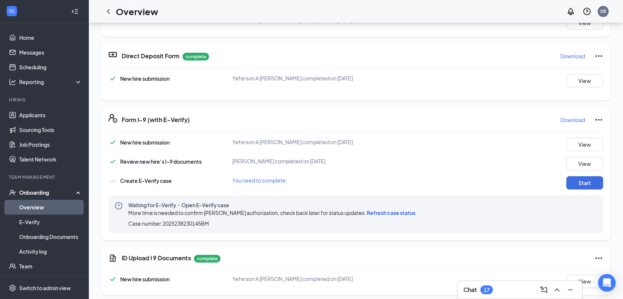
scroll to position [164, 0]
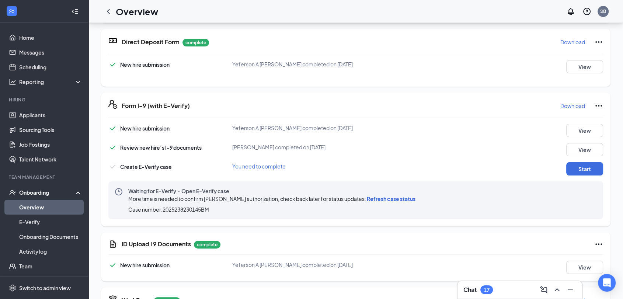
click at [596, 104] on icon "Ellipses" at bounding box center [598, 105] width 9 height 9
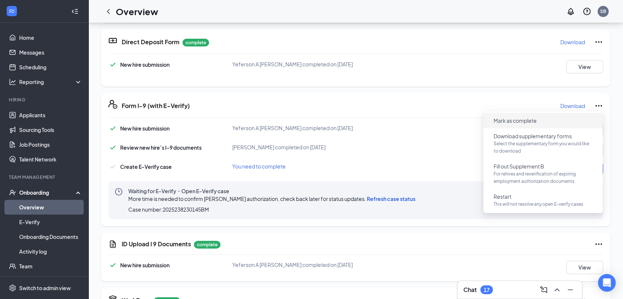
click at [509, 125] on button "Mark as complete" at bounding box center [515, 121] width 55 height 12
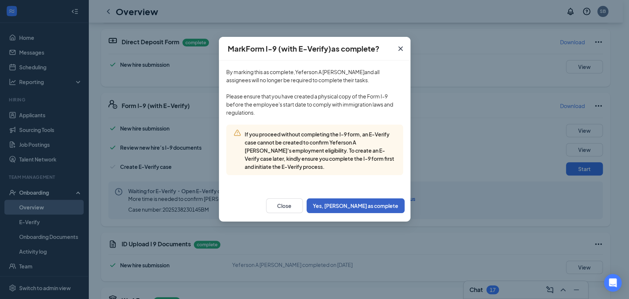
click at [367, 208] on button "Yes, [PERSON_NAME] as complete" at bounding box center [356, 205] width 98 height 15
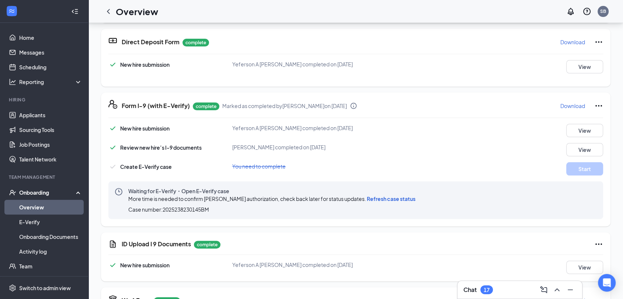
scroll to position [0, 0]
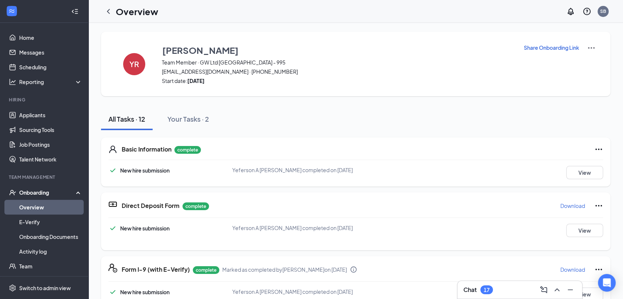
click at [107, 11] on icon "ChevronLeft" at bounding box center [108, 11] width 9 height 9
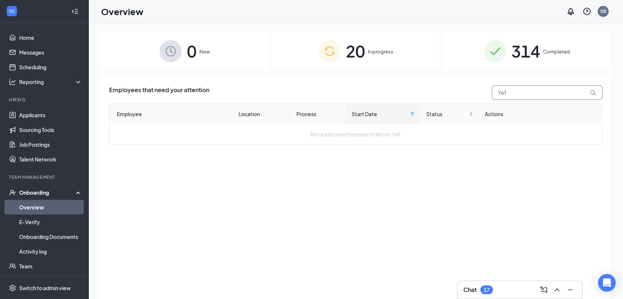
drag, startPoint x: 515, startPoint y: 92, endPoint x: 486, endPoint y: 98, distance: 29.3
click at [486, 98] on div "Employees that need your attention Yef" at bounding box center [355, 92] width 493 height 15
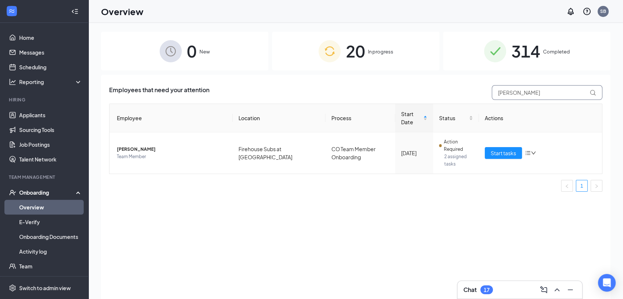
type input "[PERSON_NAME]"
drag, startPoint x: 503, startPoint y: 154, endPoint x: 499, endPoint y: 169, distance: 15.2
click at [503, 154] on span "Start tasks" at bounding box center [503, 153] width 25 height 8
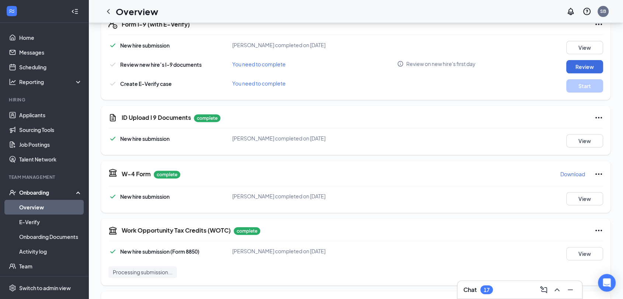
scroll to position [245, 0]
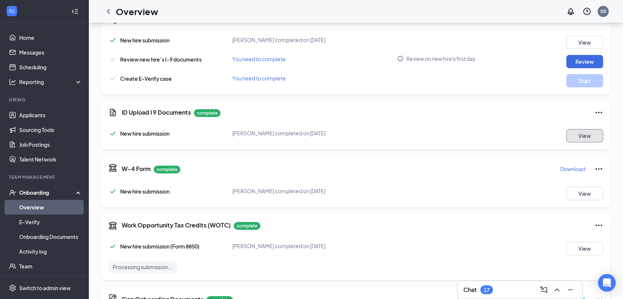
click at [576, 135] on button "View" at bounding box center [584, 135] width 37 height 13
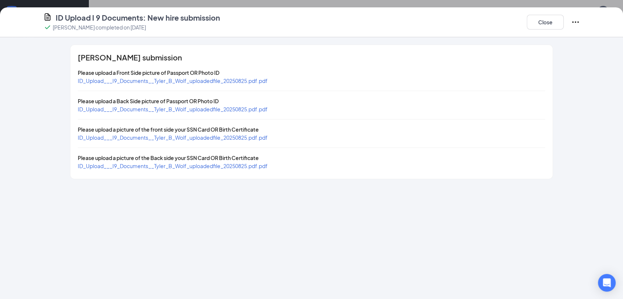
click at [244, 81] on span "ID_Upload___I9_Documents__Tyler_B_Wolf_uploadedfile_20250825.pdf.pdf" at bounding box center [173, 80] width 190 height 7
click at [237, 139] on span "ID_Upload___I9_Documents__Tyler_B_Wolf_uploadedfile_20250825.pdf.pdf" at bounding box center [173, 137] width 190 height 7
click at [540, 19] on button "Close" at bounding box center [545, 22] width 37 height 15
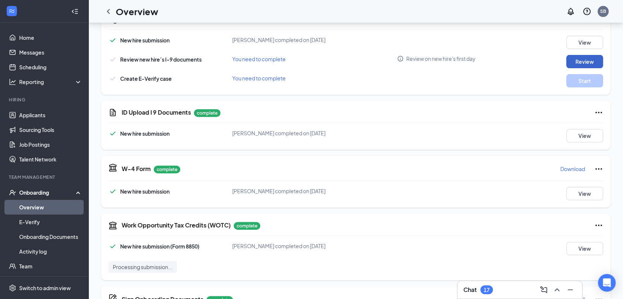
click at [566, 57] on button "Review" at bounding box center [584, 61] width 37 height 13
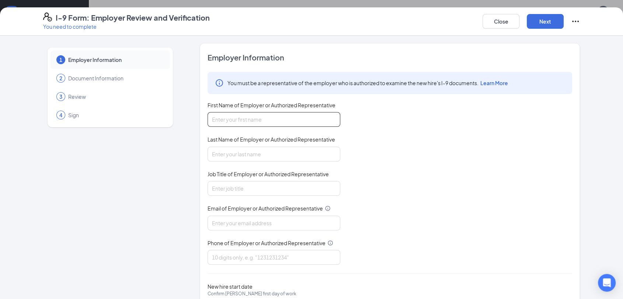
click at [272, 117] on input "First Name of Employer or Authorized Representative" at bounding box center [274, 119] width 133 height 15
type input "[PERSON_NAME]"
click at [262, 155] on input "Last Name of Employer or Authorized Representative" at bounding box center [274, 154] width 133 height 15
type input "[PERSON_NAME]"
drag, startPoint x: 265, startPoint y: 188, endPoint x: 263, endPoint y: 194, distance: 5.4
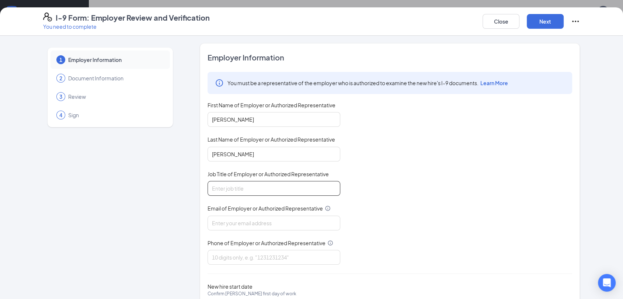
click at [265, 188] on input "Job Title of Employer or Authorized Representative" at bounding box center [274, 188] width 133 height 15
type input "Director HRBP"
click at [262, 225] on input "Email of Employer or Authorized Representative" at bounding box center [274, 223] width 133 height 15
type input "[PERSON_NAME][EMAIL_ADDRESS][PERSON_NAME][DOMAIN_NAME]"
click at [261, 255] on input "Phone of Employer or Authorized Representative" at bounding box center [274, 257] width 133 height 15
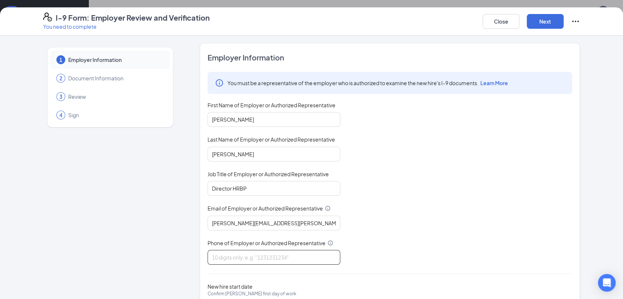
type input "7194700824"
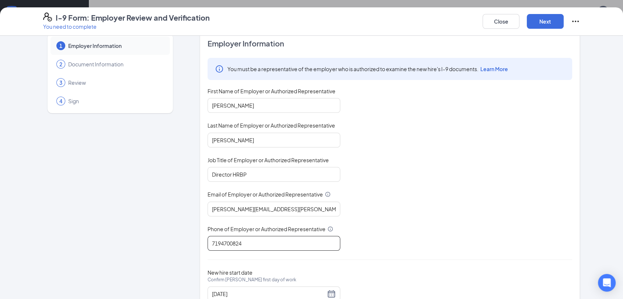
scroll to position [0, 0]
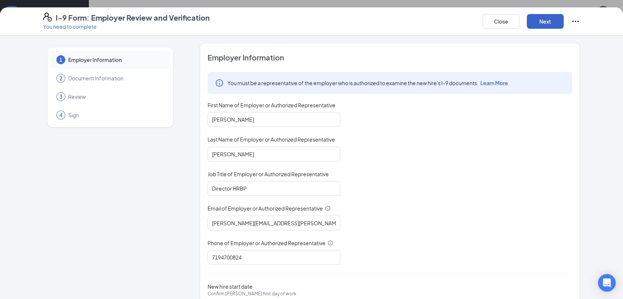
click at [538, 24] on button "Next" at bounding box center [545, 21] width 37 height 15
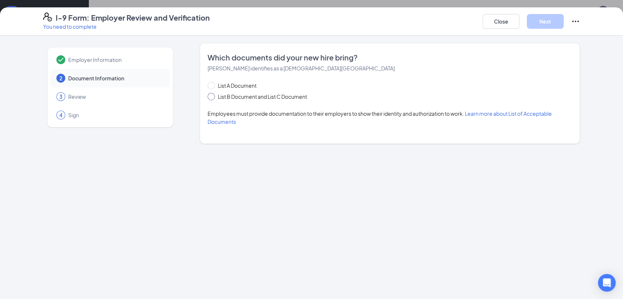
drag, startPoint x: 211, startPoint y: 97, endPoint x: 217, endPoint y: 111, distance: 15.3
click at [211, 97] on input "List B Document and List C Document" at bounding box center [210, 95] width 5 height 5
radio input "true"
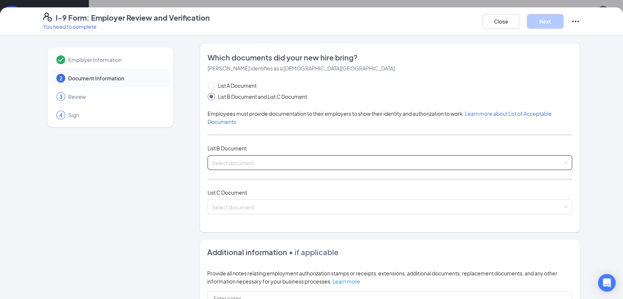
click at [238, 163] on input "search" at bounding box center [387, 161] width 351 height 11
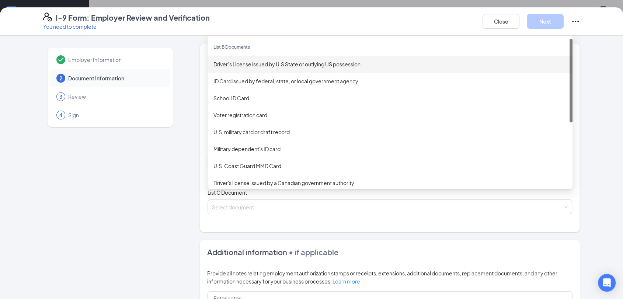
click at [238, 66] on div "Driver’s License issued by U.S State or outlying US possession" at bounding box center [389, 64] width 353 height 8
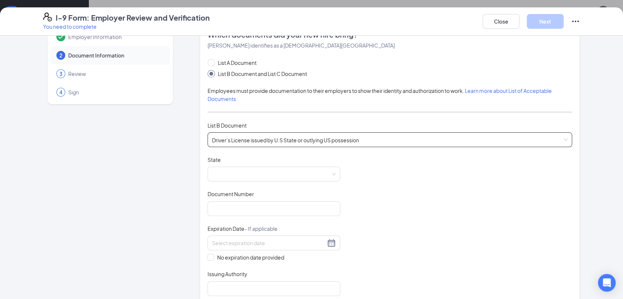
scroll to position [41, 0]
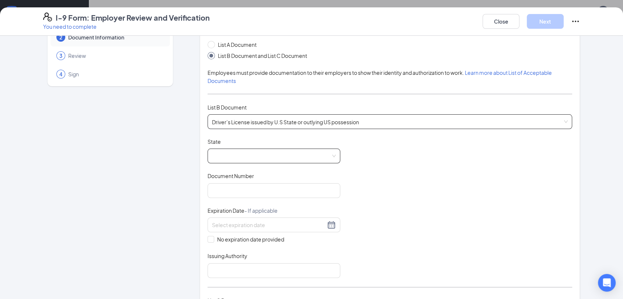
click at [222, 158] on span at bounding box center [274, 156] width 124 height 14
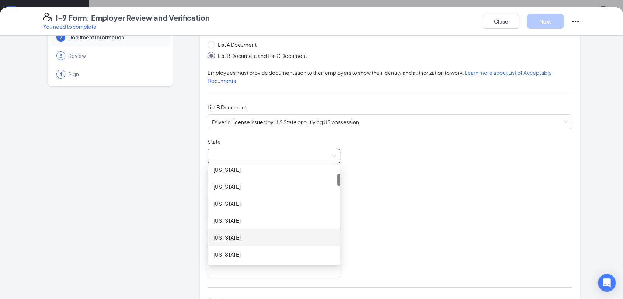
click at [227, 237] on div "[US_STATE]" at bounding box center [273, 237] width 121 height 8
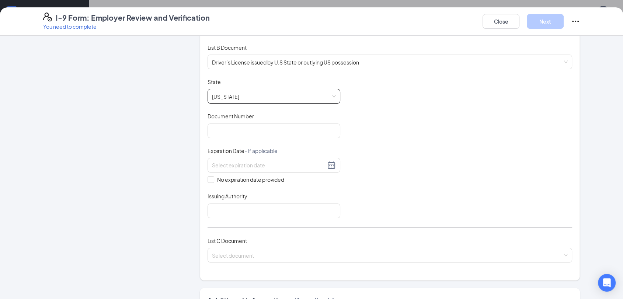
scroll to position [82, 0]
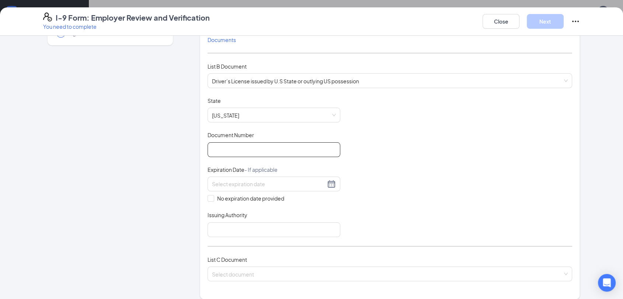
click at [222, 148] on input "Document Number" at bounding box center [274, 149] width 133 height 15
paste input "[PHONE_NUMBER]"
type input "[PHONE_NUMBER]"
click at [220, 184] on input at bounding box center [269, 184] width 114 height 8
paste input "[DATE]"
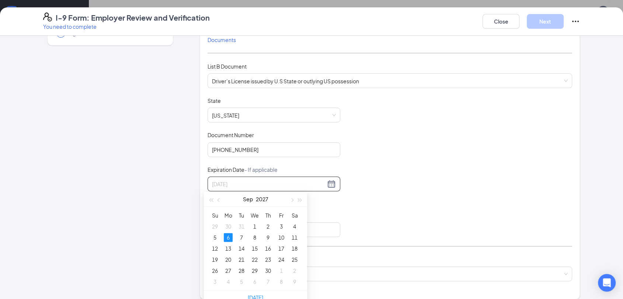
click at [227, 235] on div "6" at bounding box center [228, 237] width 9 height 9
type input "[DATE]"
click at [246, 230] on input "Issuing Authority" at bounding box center [274, 229] width 133 height 15
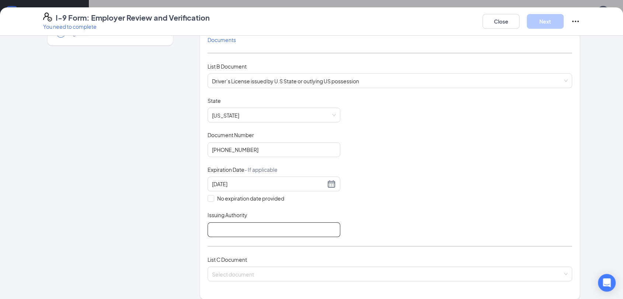
type input "[US_STATE]"
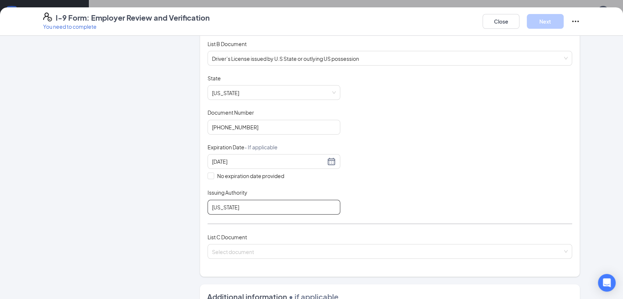
scroll to position [123, 0]
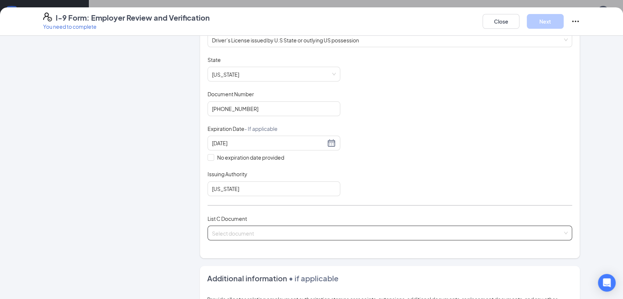
click at [253, 230] on input "search" at bounding box center [387, 231] width 351 height 11
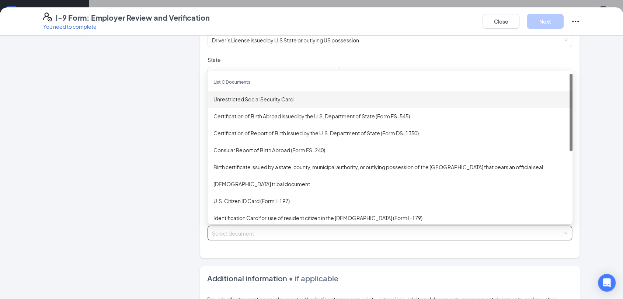
click at [248, 99] on div "Unrestricted Social Security Card" at bounding box center [389, 99] width 353 height 8
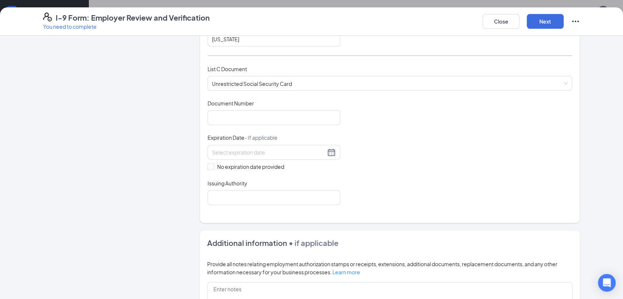
scroll to position [286, 0]
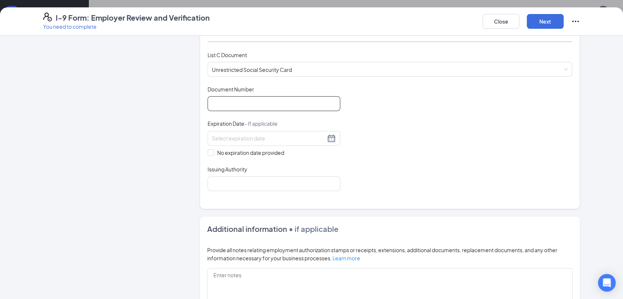
click at [230, 103] on input "Document Number" at bounding box center [274, 103] width 133 height 15
type input "531699748"
drag, startPoint x: 206, startPoint y: 151, endPoint x: 219, endPoint y: 173, distance: 25.2
click at [208, 151] on input "No expiration date provided" at bounding box center [210, 151] width 5 height 5
checkbox input "true"
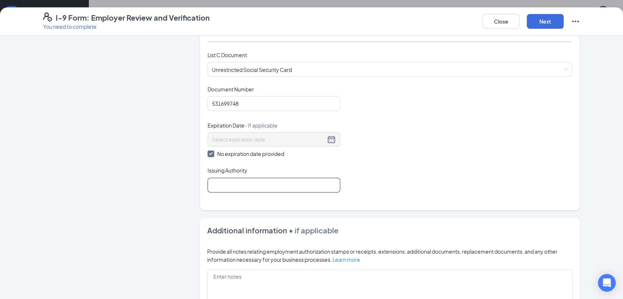
click at [227, 180] on input "Issuing Authority" at bounding box center [274, 185] width 133 height 15
type input "Social Security Administration"
click at [539, 25] on button "Next" at bounding box center [545, 21] width 37 height 15
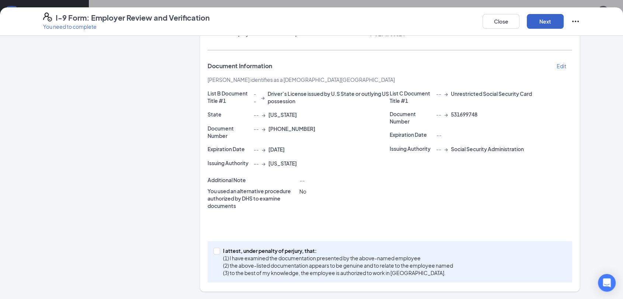
scroll to position [128, 0]
click at [214, 253] on span at bounding box center [216, 251] width 7 height 7
click at [214, 253] on input "I attest, under penalty of [PERSON_NAME], that: (1) I have examined the documen…" at bounding box center [215, 250] width 5 height 5
checkbox input "true"
click at [536, 20] on button "Next" at bounding box center [545, 21] width 37 height 15
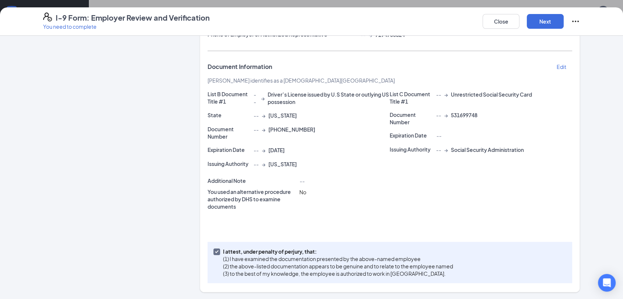
scroll to position [0, 0]
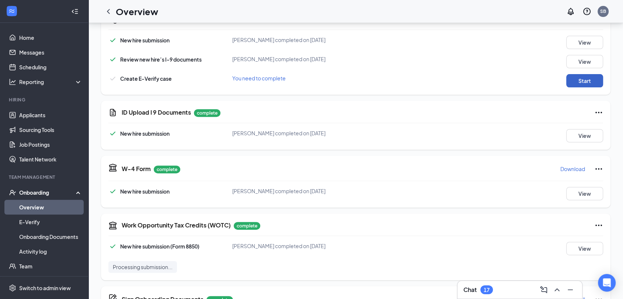
click at [569, 79] on button "Start" at bounding box center [584, 80] width 37 height 13
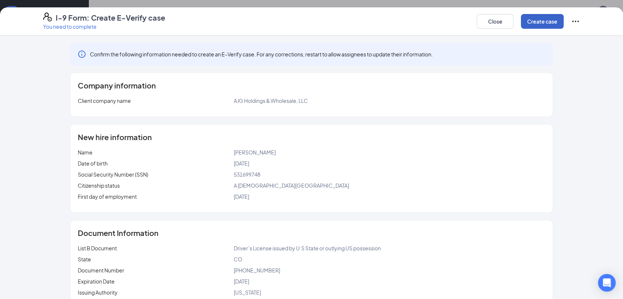
click at [537, 23] on button "Create case" at bounding box center [542, 21] width 43 height 15
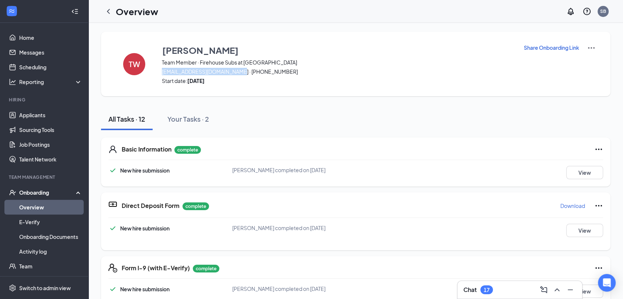
drag, startPoint x: 234, startPoint y: 72, endPoint x: 162, endPoint y: 75, distance: 72.3
click at [162, 75] on div "[PERSON_NAME] Team Member · Firehouse Subs at The Hills [EMAIL_ADDRESS][DOMAIN_…" at bounding box center [338, 63] width 352 height 41
copy span "[EMAIL_ADDRESS][DOMAIN_NAME]"
drag, startPoint x: 108, startPoint y: 11, endPoint x: 273, endPoint y: 141, distance: 209.5
click at [108, 11] on icon "ChevronLeft" at bounding box center [108, 11] width 3 height 5
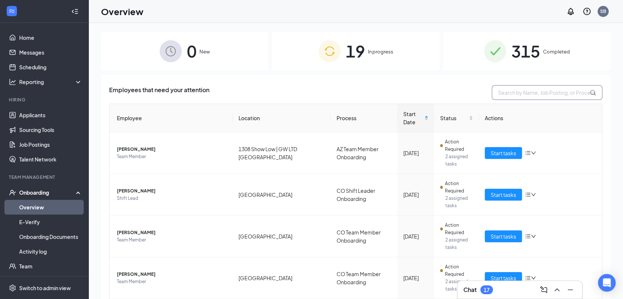
click at [501, 91] on input "text" at bounding box center [547, 92] width 111 height 15
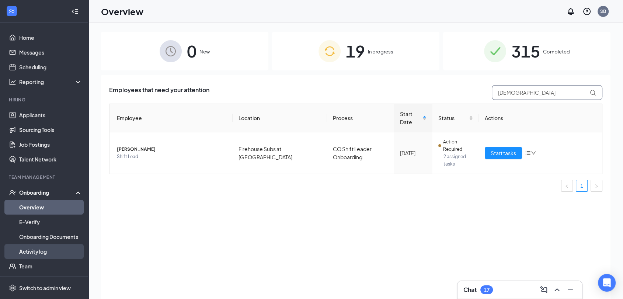
type input "[DEMOGRAPHIC_DATA]"
click at [498, 149] on span "Start tasks" at bounding box center [503, 153] width 25 height 8
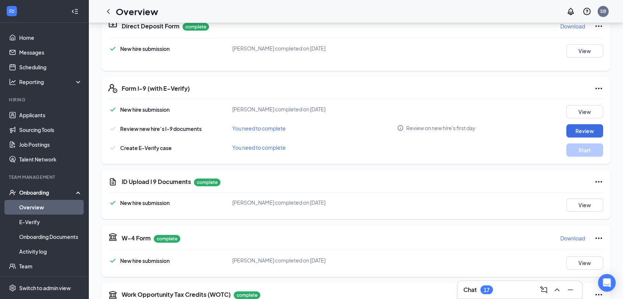
scroll to position [205, 0]
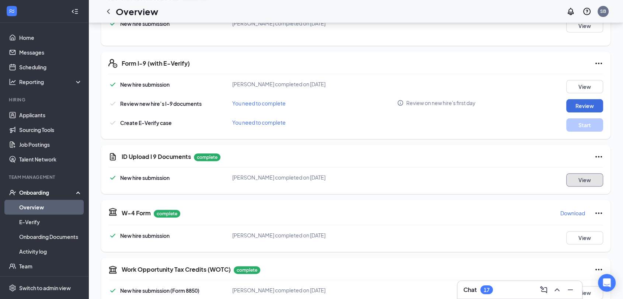
click at [569, 178] on button "View" at bounding box center [584, 179] width 37 height 13
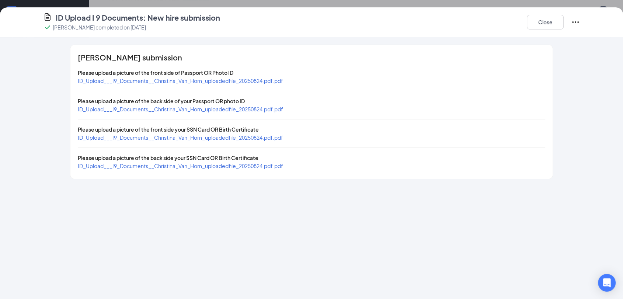
click at [267, 80] on span "ID_Upload___I9_Documents__Christina_Van_Horn_uploadedfile_20250824.pdf.pdf" at bounding box center [180, 80] width 205 height 7
click at [213, 137] on span "ID_Upload___I9_Documents__Christina_Van_Horn_uploadedfile_20250824.pdf.pdf" at bounding box center [180, 137] width 205 height 7
click at [534, 23] on button "Close" at bounding box center [545, 22] width 37 height 15
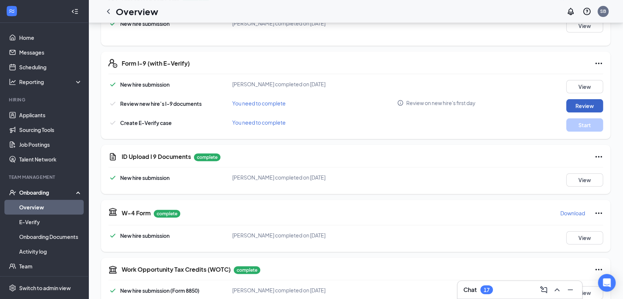
click at [571, 101] on button "Review" at bounding box center [584, 105] width 37 height 13
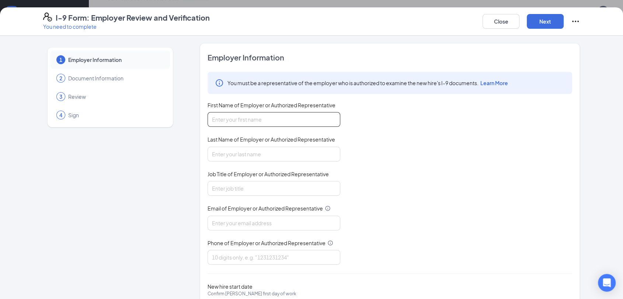
click at [254, 121] on input "First Name of Employer or Authorized Representative" at bounding box center [274, 119] width 133 height 15
type input "[PERSON_NAME]"
click at [248, 155] on input "Last Name of Employer or Authorized Representative" at bounding box center [274, 154] width 133 height 15
type input "[PERSON_NAME]"
click at [245, 181] on input "Job Title of Employer or Authorized Representative" at bounding box center [274, 188] width 133 height 15
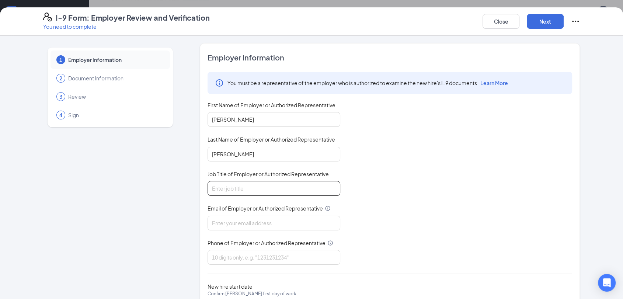
type input "Director HRBP"
click at [251, 222] on input "Email of Employer or Authorized Representative" at bounding box center [274, 223] width 133 height 15
type input "[PERSON_NAME][EMAIL_ADDRESS][PERSON_NAME][DOMAIN_NAME]"
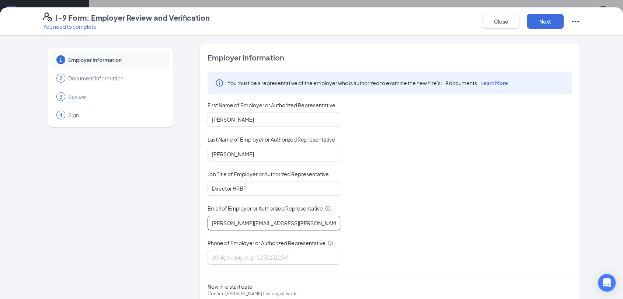
scroll to position [40, 0]
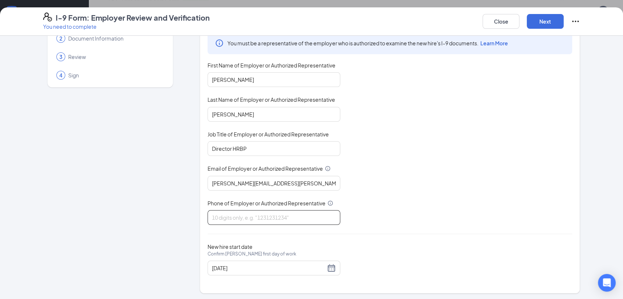
click at [265, 216] on input "Phone of Employer or Authorized Representative" at bounding box center [274, 217] width 133 height 15
type input "7194700824"
click at [327, 266] on div "[DATE]" at bounding box center [274, 268] width 124 height 9
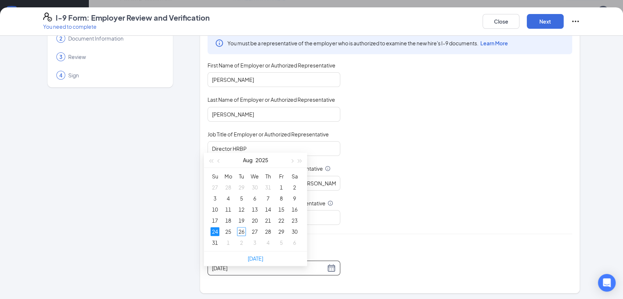
scroll to position [327, 0]
type input "[DATE]"
click at [257, 231] on div "27" at bounding box center [254, 231] width 9 height 9
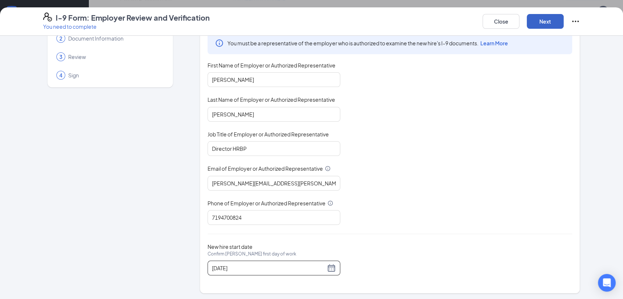
click at [543, 25] on button "Next" at bounding box center [545, 21] width 37 height 15
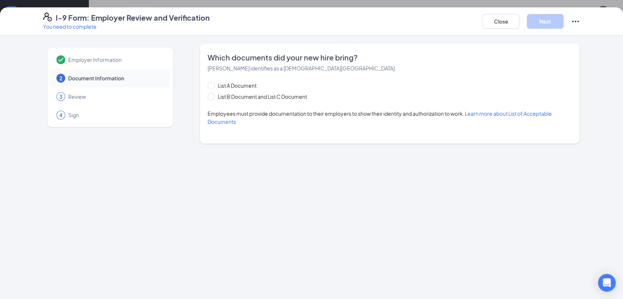
scroll to position [0, 0]
click at [211, 98] on span at bounding box center [211, 96] width 7 height 7
click at [211, 98] on input "List B Document and List C Document" at bounding box center [210, 95] width 5 height 5
radio input "true"
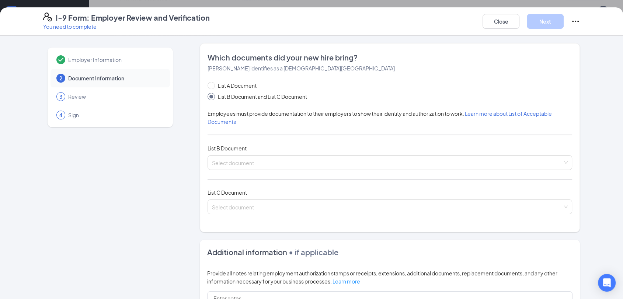
scroll to position [41, 0]
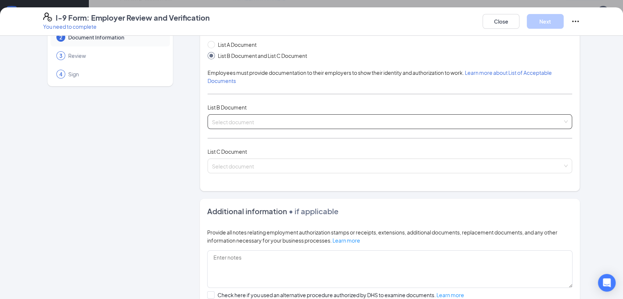
click at [254, 122] on input "search" at bounding box center [387, 120] width 351 height 11
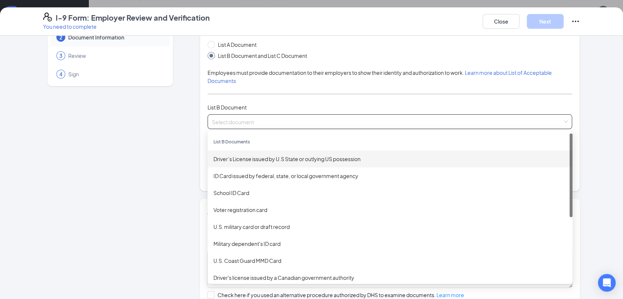
click at [265, 160] on div "Driver’s License issued by U.S State or outlying US possession" at bounding box center [389, 159] width 353 height 8
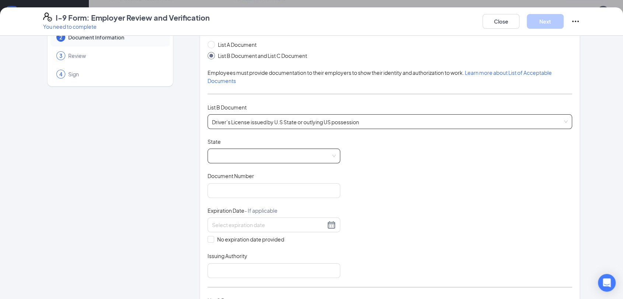
click at [269, 160] on span at bounding box center [274, 156] width 124 height 14
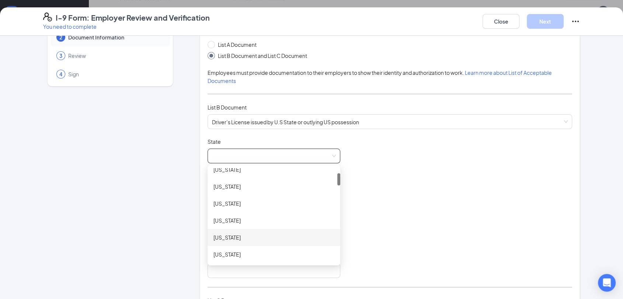
click at [239, 235] on div "[US_STATE]" at bounding box center [273, 237] width 121 height 8
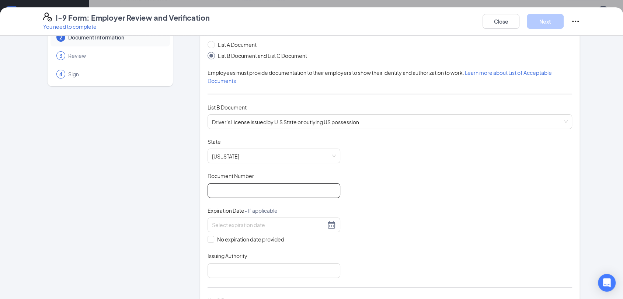
click at [222, 189] on input "Document Number" at bounding box center [274, 190] width 133 height 15
paste input "[PHONE_NUMBER]"
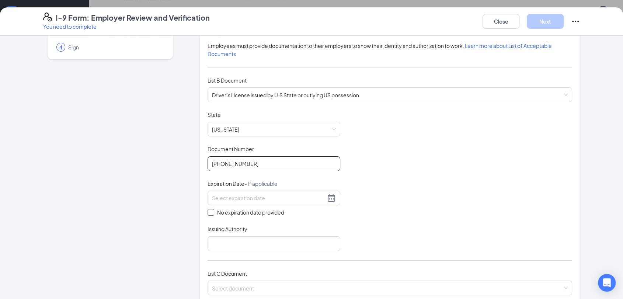
scroll to position [123, 0]
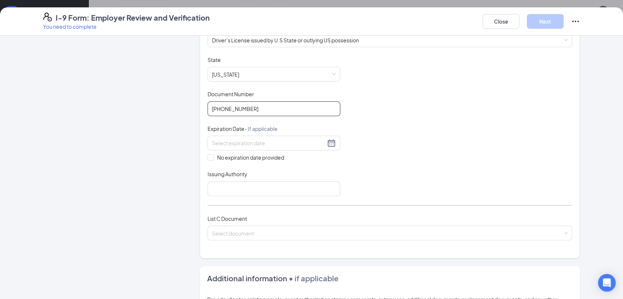
type input "[PHONE_NUMBER]"
click at [220, 142] on input at bounding box center [269, 143] width 114 height 8
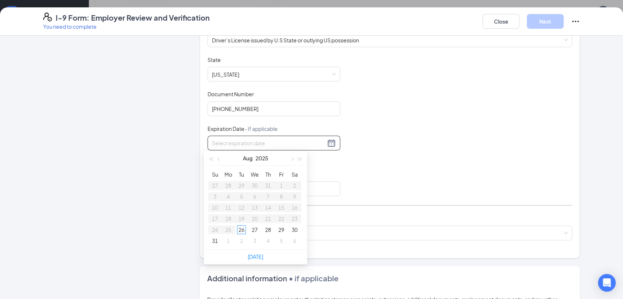
paste input "[DATE]"
click at [240, 219] on div "22" at bounding box center [241, 218] width 9 height 9
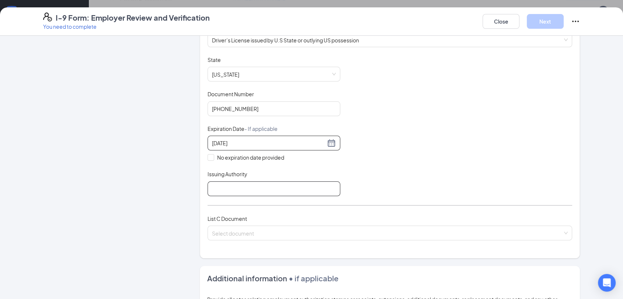
type input "[DATE]"
click at [259, 187] on input "Issuing Authority" at bounding box center [274, 188] width 133 height 15
type input "[US_STATE]"
click at [252, 231] on input "search" at bounding box center [387, 231] width 351 height 11
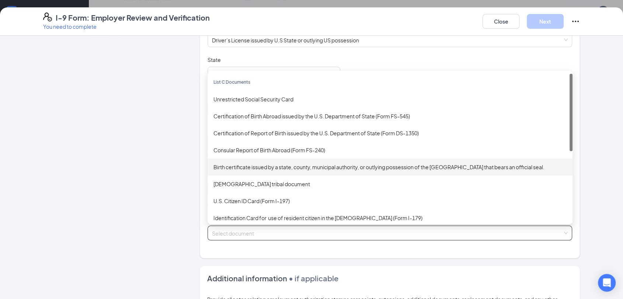
click at [251, 166] on div "Birth certificate issued by a state, county, municipal authority, or outlying p…" at bounding box center [389, 167] width 353 height 8
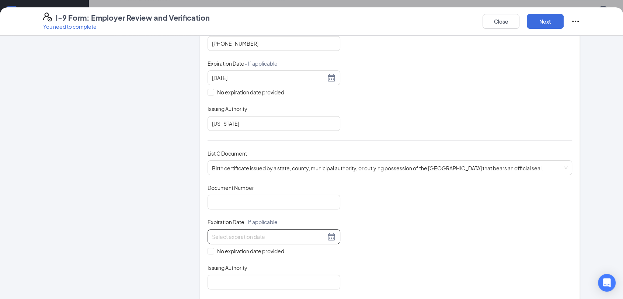
scroll to position [205, 0]
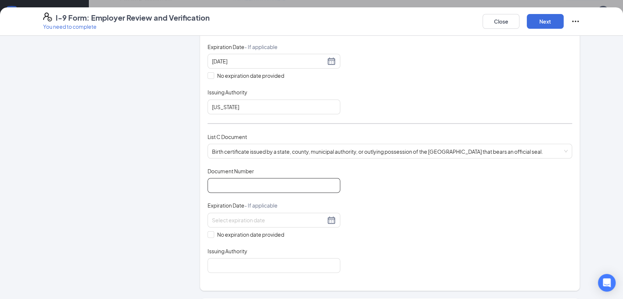
click at [220, 186] on input "Document Number" at bounding box center [274, 185] width 133 height 15
paste input "1051985042147"
type input "1051985042147"
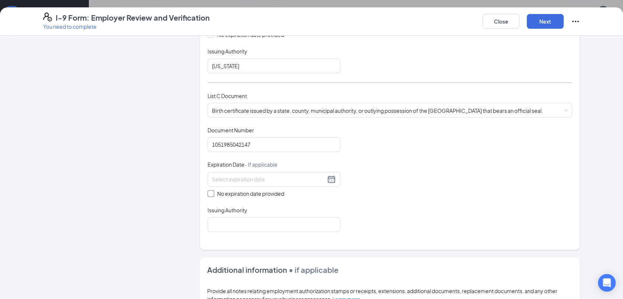
click at [208, 192] on input "No expiration date provided" at bounding box center [210, 192] width 5 height 5
checkbox input "true"
click at [229, 219] on input "Issuing Authority" at bounding box center [274, 226] width 133 height 15
type input "State [US_STATE]"
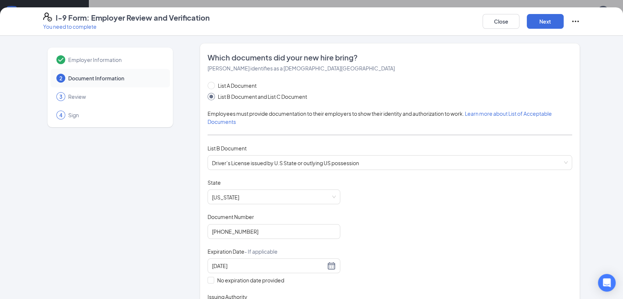
scroll to position [205, 0]
click at [538, 24] on button "Next" at bounding box center [545, 21] width 37 height 15
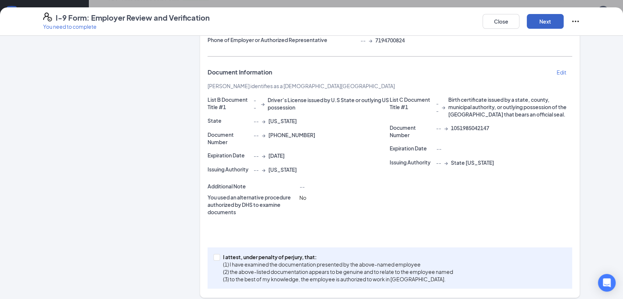
scroll to position [128, 0]
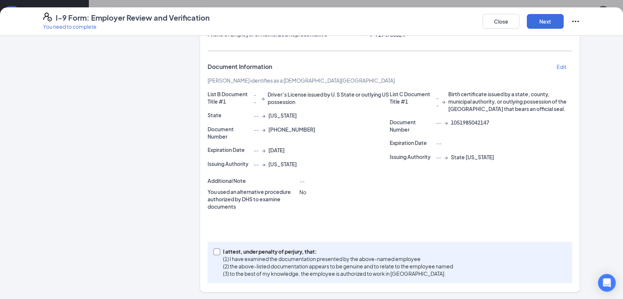
click at [215, 253] on span at bounding box center [216, 251] width 7 height 7
click at [215, 253] on input "I attest, under penalty of [PERSON_NAME], that: (1) I have examined the documen…" at bounding box center [215, 250] width 5 height 5
checkbox input "true"
click at [539, 22] on button "Next" at bounding box center [545, 21] width 37 height 15
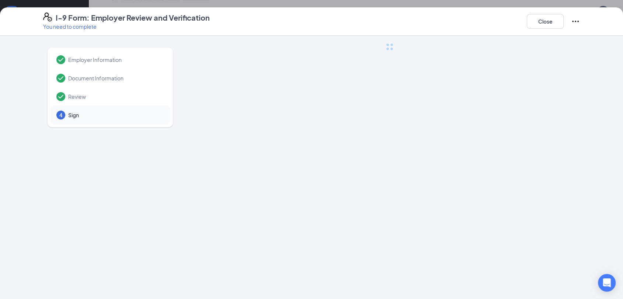
scroll to position [0, 0]
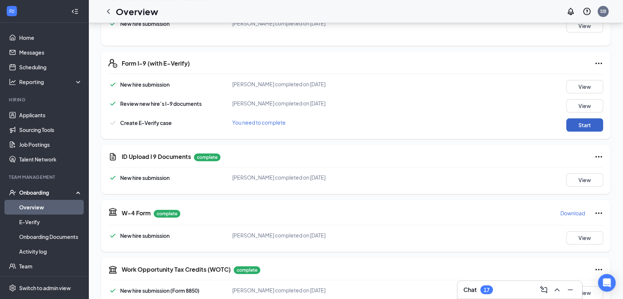
click at [577, 128] on button "Start" at bounding box center [584, 124] width 37 height 13
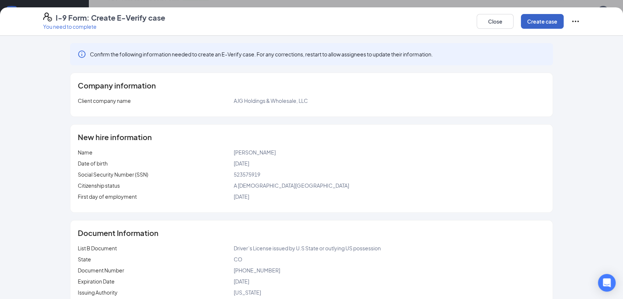
click at [531, 23] on button "Create case" at bounding box center [542, 21] width 43 height 15
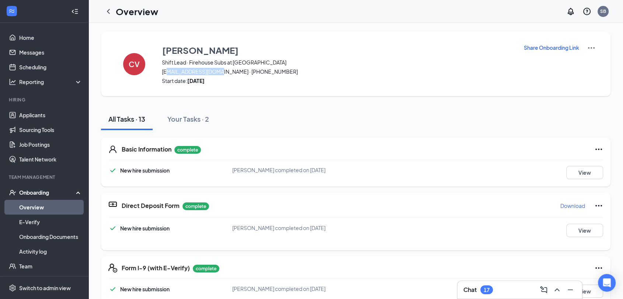
drag, startPoint x: 215, startPoint y: 71, endPoint x: 162, endPoint y: 72, distance: 53.1
click at [162, 72] on span "[EMAIL_ADDRESS][DOMAIN_NAME] · [PHONE_NUMBER]" at bounding box center [338, 71] width 352 height 7
copy span "[EMAIL_ADDRESS][DOMAIN_NAME]"
drag, startPoint x: 108, startPoint y: 14, endPoint x: 192, endPoint y: 73, distance: 102.9
click at [108, 14] on icon "ChevronLeft" at bounding box center [108, 11] width 9 height 9
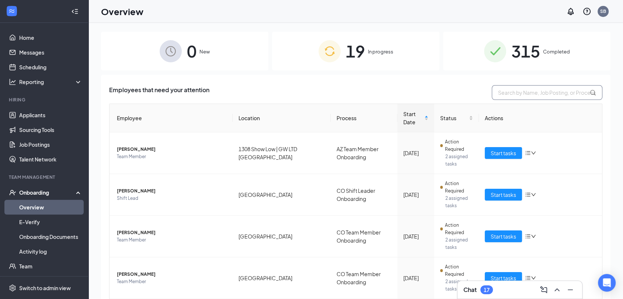
click at [513, 92] on input "text" at bounding box center [547, 92] width 111 height 15
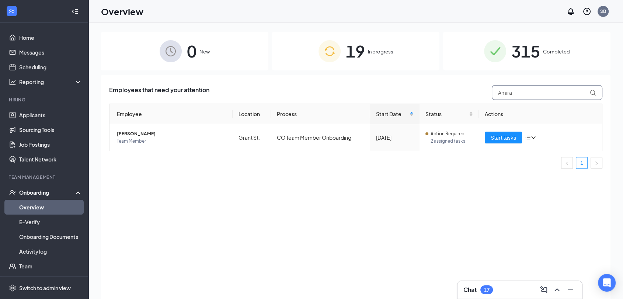
type input "Amira"
click at [495, 138] on span "Start tasks" at bounding box center [503, 137] width 25 height 8
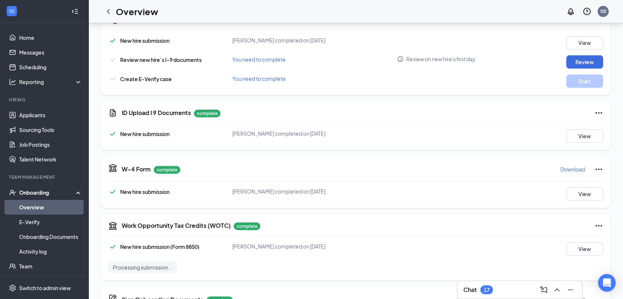
scroll to position [245, 0]
click at [566, 139] on button "View" at bounding box center [584, 135] width 37 height 13
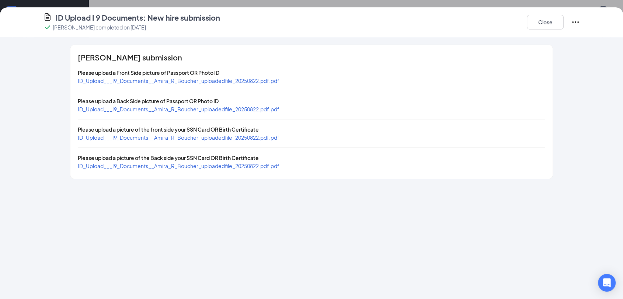
click at [236, 80] on span "ID_Upload___I9_Documents__Amira_R_Boucher_uploadedfile_20250822.pdf.pdf" at bounding box center [179, 80] width 202 height 7
click at [213, 136] on span "ID_Upload___I9_Documents__Amira_R_Boucher_uploadedfile_20250822.pdf.pdf" at bounding box center [179, 137] width 202 height 7
drag, startPoint x: 539, startPoint y: 28, endPoint x: 526, endPoint y: 49, distance: 25.3
click at [539, 28] on button "Close" at bounding box center [545, 22] width 37 height 15
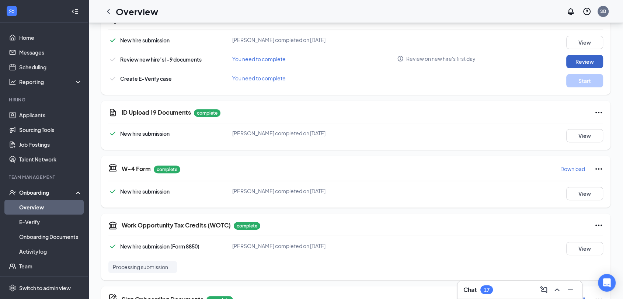
click at [568, 61] on button "Review" at bounding box center [584, 61] width 37 height 13
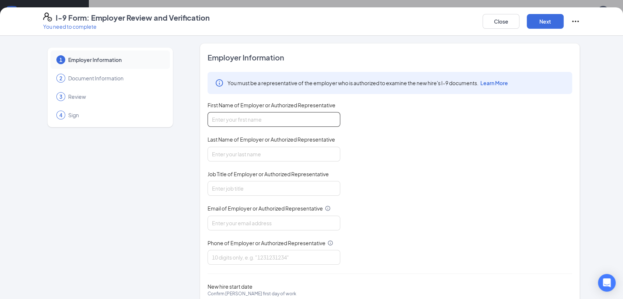
click at [259, 121] on input "First Name of Employer or Authorized Representative" at bounding box center [274, 119] width 133 height 15
type input "[PERSON_NAME]"
click at [255, 155] on input "Last Name of Employer or Authorized Representative" at bounding box center [274, 154] width 133 height 15
type input "[PERSON_NAME]"
click at [259, 184] on input "Job Title of Employer or Authorized Representative" at bounding box center [274, 188] width 133 height 15
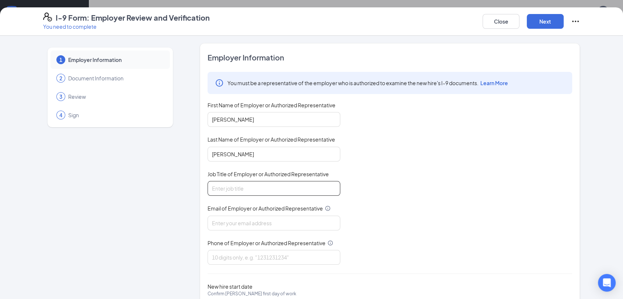
type input "Director HRBP"
click at [255, 222] on input "Email of Employer or Authorized Representative" at bounding box center [274, 223] width 133 height 15
type input "[PERSON_NAME][EMAIL_ADDRESS][PERSON_NAME][DOMAIN_NAME]"
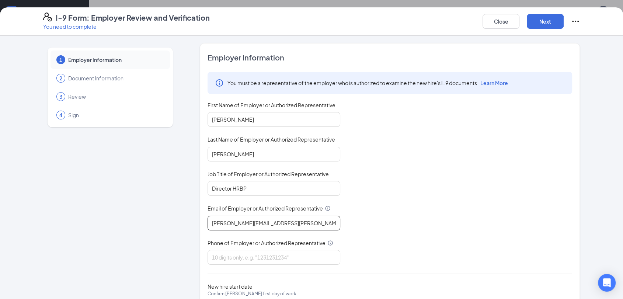
scroll to position [40, 0]
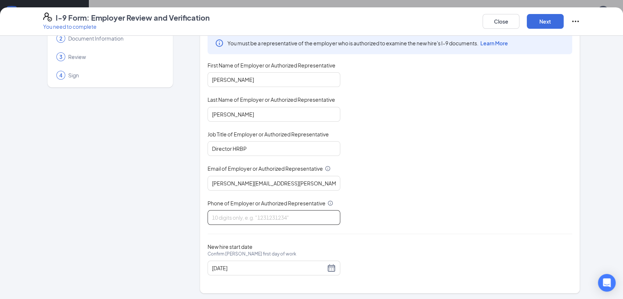
click at [231, 215] on input "Phone of Employer or Authorized Representative" at bounding box center [274, 217] width 133 height 15
type input "7194700824"
click at [537, 20] on button "Next" at bounding box center [545, 21] width 37 height 15
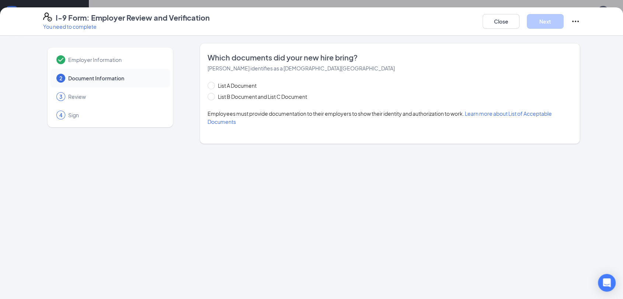
scroll to position [0, 0]
click at [212, 98] on span at bounding box center [211, 96] width 7 height 7
click at [212, 98] on input "List B Document and List C Document" at bounding box center [210, 95] width 5 height 5
radio input "true"
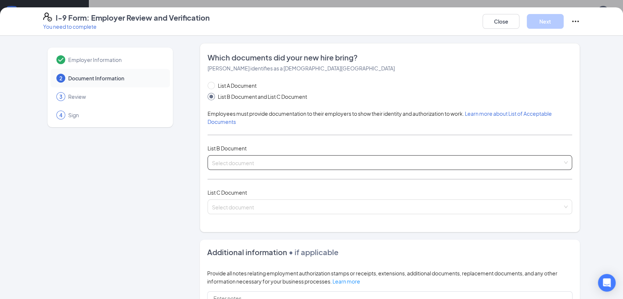
click at [244, 166] on input "search" at bounding box center [387, 161] width 351 height 11
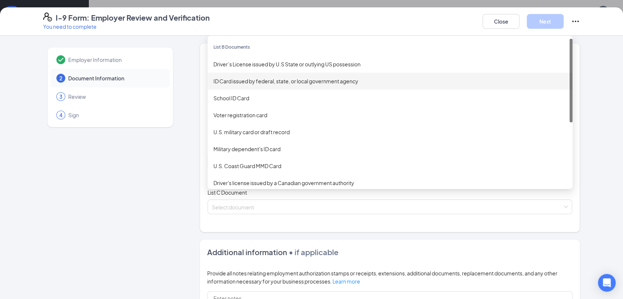
click at [228, 80] on div "ID Card issued by federal, state, or local government agency" at bounding box center [389, 81] width 353 height 8
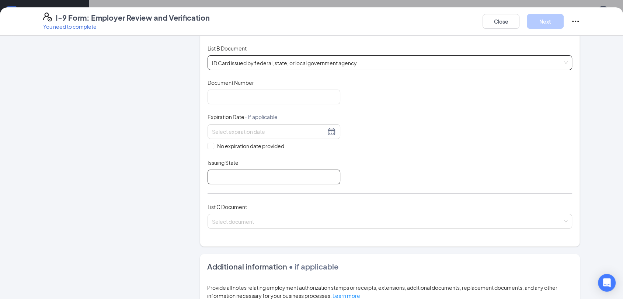
scroll to position [123, 0]
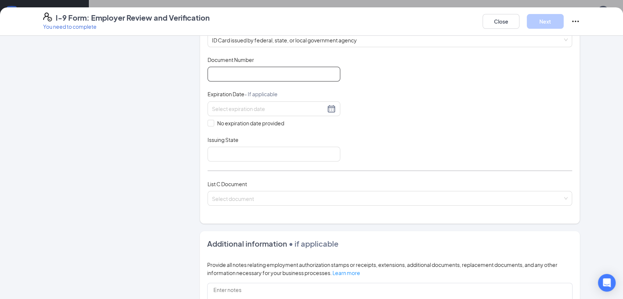
click at [220, 73] on input "Document Number" at bounding box center [274, 74] width 133 height 15
paste input "[PHONE_NUMBER]"
type input "[PHONE_NUMBER]"
click at [216, 105] on input at bounding box center [269, 109] width 114 height 8
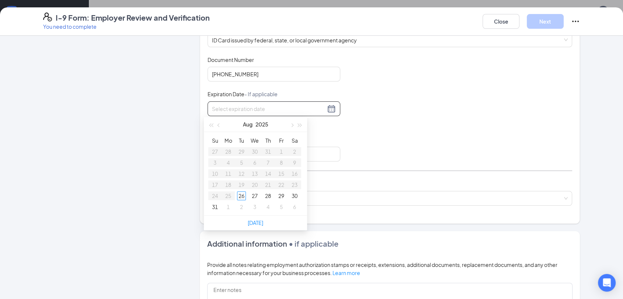
paste input "[DATE]"
click at [240, 151] on div "2" at bounding box center [241, 151] width 9 height 9
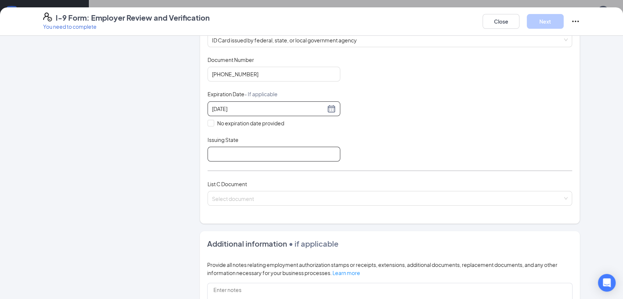
type input "[DATE]"
click at [233, 150] on input "Issuing State" at bounding box center [274, 154] width 133 height 15
type input "[US_STATE]"
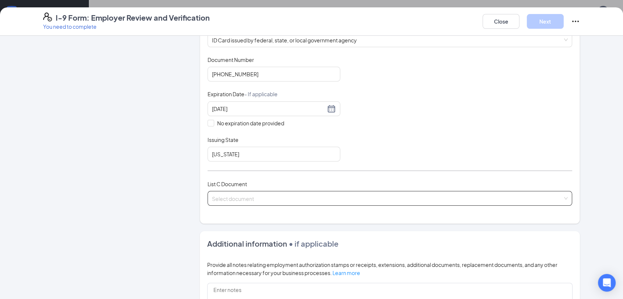
click at [228, 198] on input "search" at bounding box center [387, 196] width 351 height 11
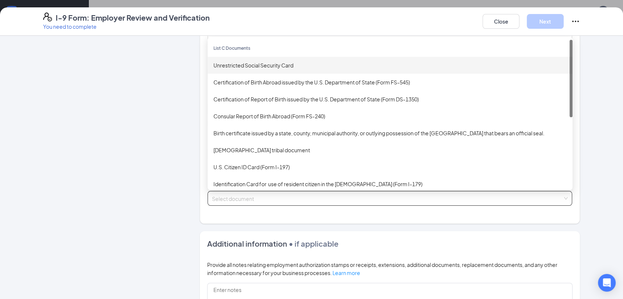
click at [227, 69] on div "Unrestricted Social Security Card" at bounding box center [390, 65] width 365 height 17
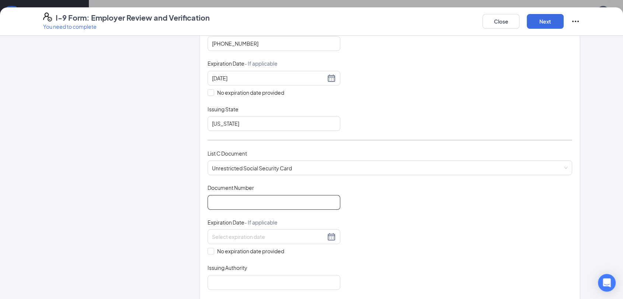
scroll to position [205, 0]
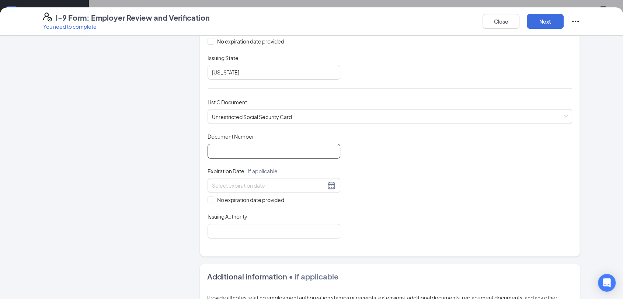
click at [218, 145] on input "Document Number" at bounding box center [274, 151] width 133 height 15
type input "540639343"
drag, startPoint x: 209, startPoint y: 196, endPoint x: 244, endPoint y: 222, distance: 43.9
click at [209, 197] on input "No expiration date provided" at bounding box center [210, 198] width 5 height 5
checkbox input "true"
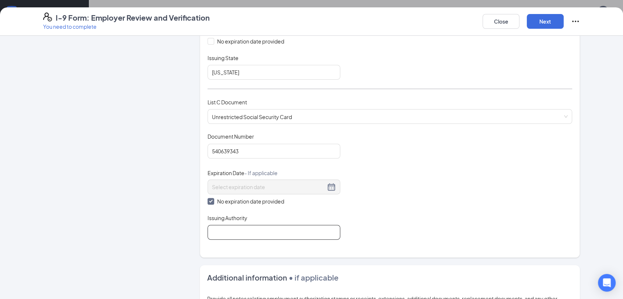
click at [251, 231] on input "Issuing Authority" at bounding box center [274, 232] width 133 height 15
type input "Social Security Administration"
click at [536, 22] on button "Next" at bounding box center [545, 21] width 37 height 15
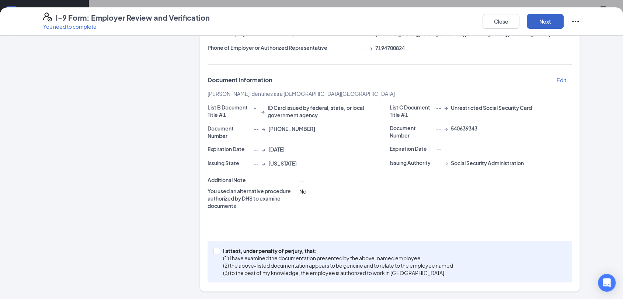
scroll to position [114, 0]
click at [213, 254] on span at bounding box center [216, 251] width 7 height 7
click at [213, 254] on input "I attest, under penalty of [PERSON_NAME], that: (1) I have examined the documen…" at bounding box center [215, 250] width 5 height 5
checkbox input "true"
click at [546, 20] on button "Next" at bounding box center [545, 21] width 37 height 15
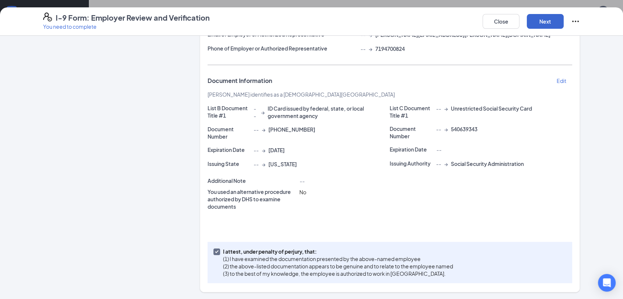
scroll to position [0, 0]
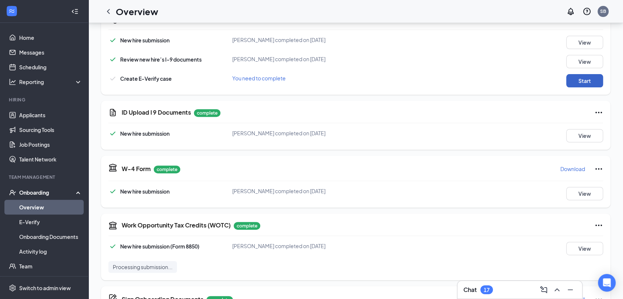
click at [566, 80] on button "Start" at bounding box center [584, 80] width 37 height 13
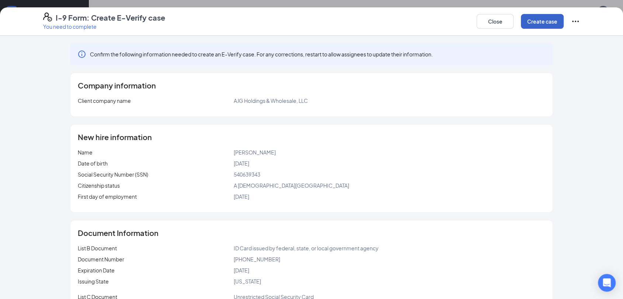
click at [543, 22] on button "Create case" at bounding box center [542, 21] width 43 height 15
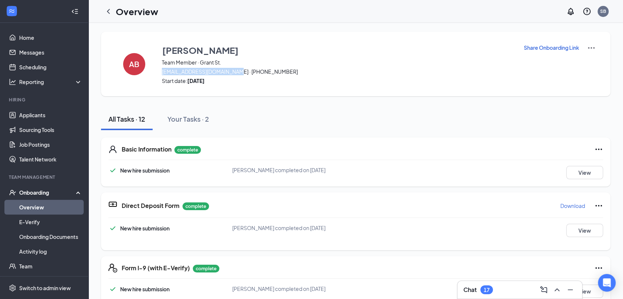
drag, startPoint x: 235, startPoint y: 71, endPoint x: 161, endPoint y: 72, distance: 74.1
click at [161, 72] on div "AB [PERSON_NAME] Team Member · Grant St. [EMAIL_ADDRESS][DOMAIN_NAME] · [PHONE_…" at bounding box center [355, 64] width 509 height 65
copy span "[EMAIL_ADDRESS][DOMAIN_NAME]"
click at [108, 13] on icon "ChevronLeft" at bounding box center [108, 11] width 9 height 9
click at [217, 14] on div "Overview SB" at bounding box center [355, 11] width 534 height 23
